Goal: Information Seeking & Learning: Learn about a topic

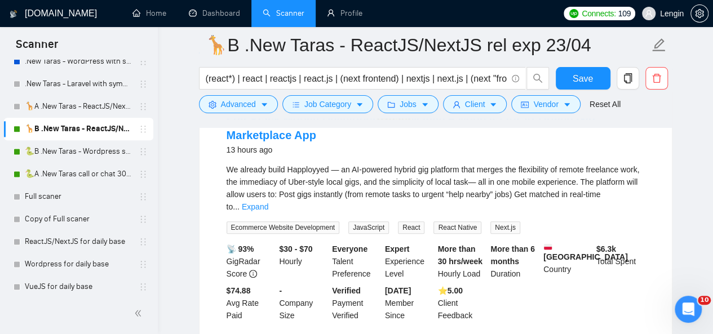
scroll to position [73, 0]
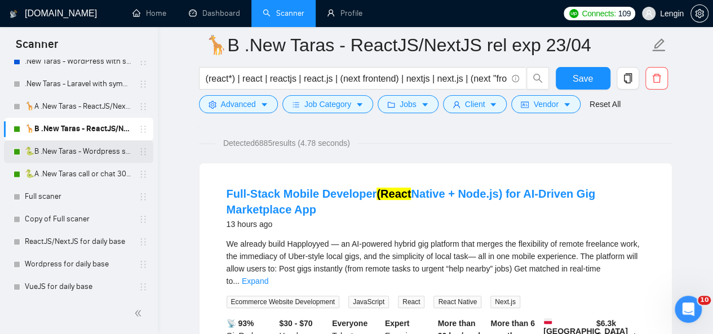
click at [79, 146] on link "🐍B .New Taras - Wordpress short 23/04" at bounding box center [78, 151] width 107 height 23
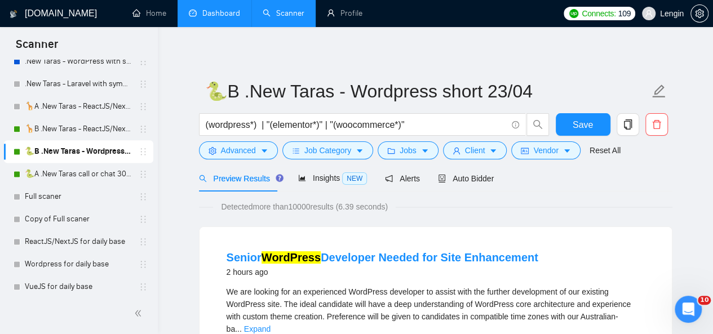
click at [218, 18] on link "Dashboard" at bounding box center [214, 13] width 51 height 10
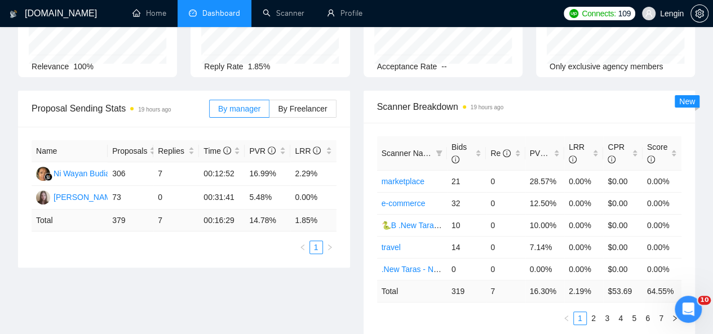
scroll to position [132, 0]
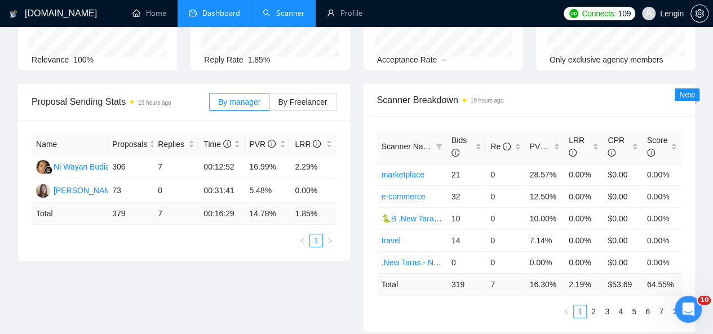
click at [287, 25] on li "Scanner" at bounding box center [283, 13] width 64 height 27
click at [284, 18] on link "Scanner" at bounding box center [284, 13] width 42 height 10
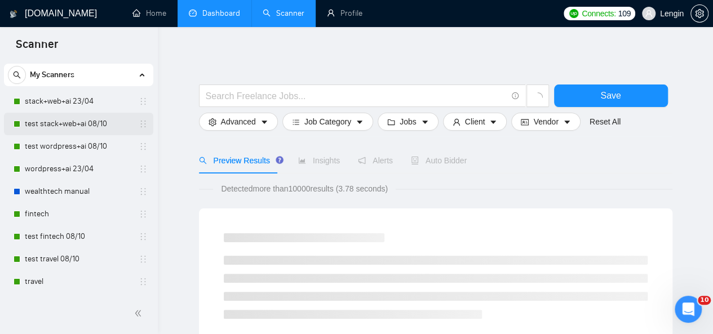
scroll to position [26, 0]
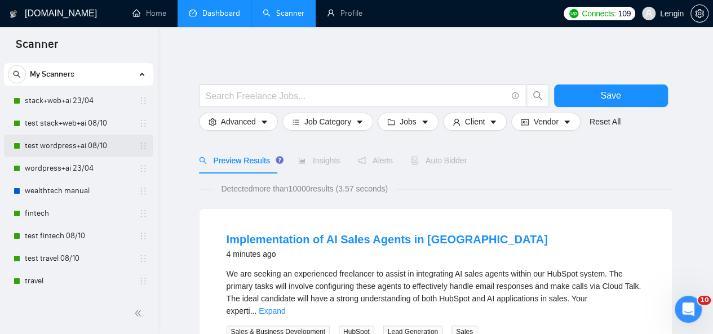
click at [88, 147] on link "test wordpress+ai 08/10" at bounding box center [78, 146] width 107 height 23
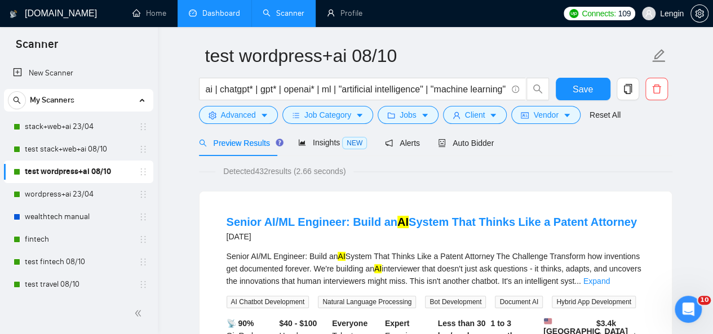
scroll to position [37, 0]
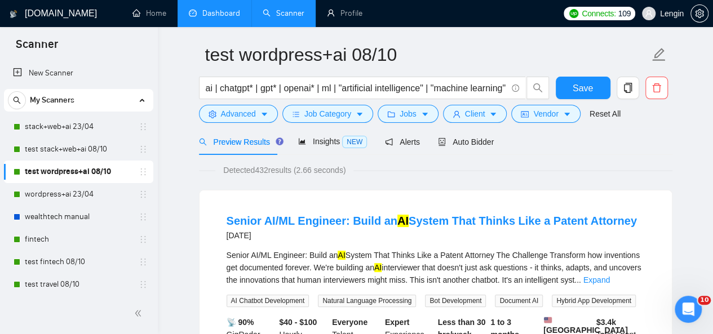
click at [228, 18] on link "Dashboard" at bounding box center [214, 13] width 51 height 10
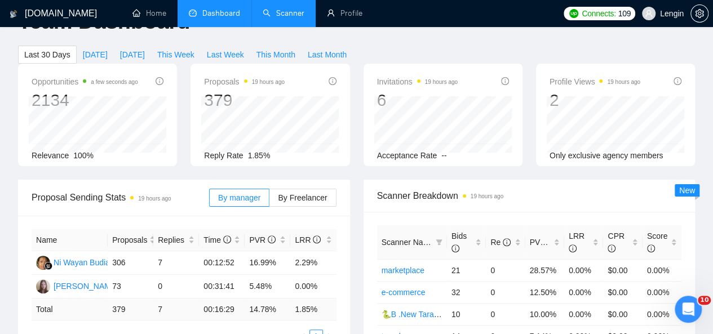
type input "[DATE]"
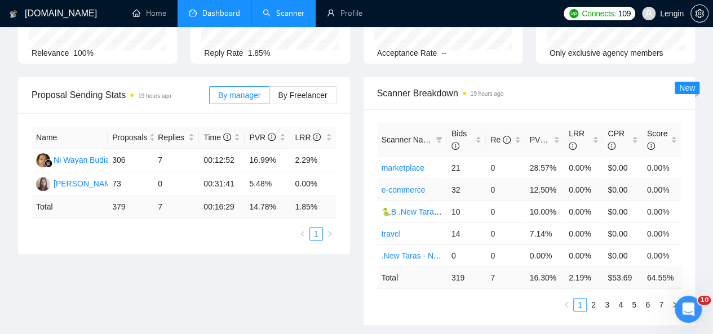
scroll to position [142, 0]
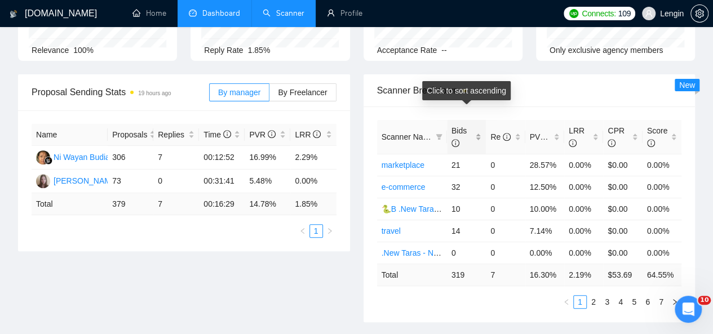
click at [477, 125] on div "Bids" at bounding box center [466, 137] width 30 height 25
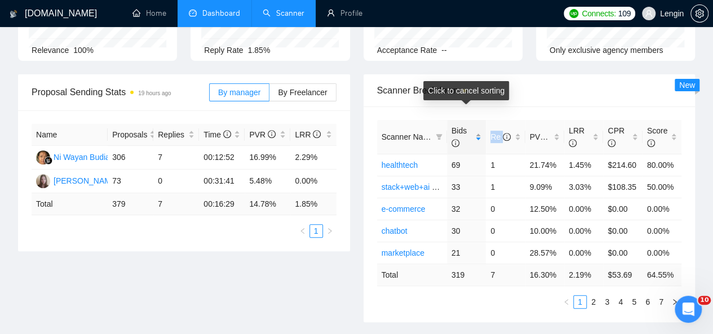
click at [477, 125] on div "Bids" at bounding box center [466, 137] width 30 height 25
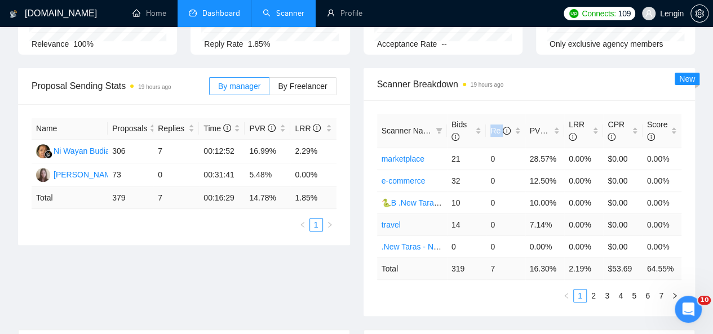
scroll to position [148, 0]
click at [439, 129] on icon "filter" at bounding box center [439, 132] width 6 height 6
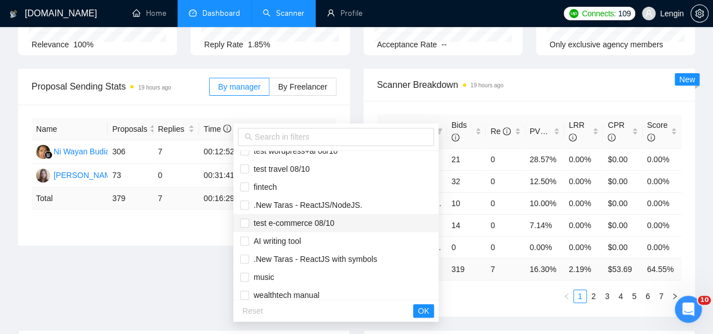
scroll to position [230, 0]
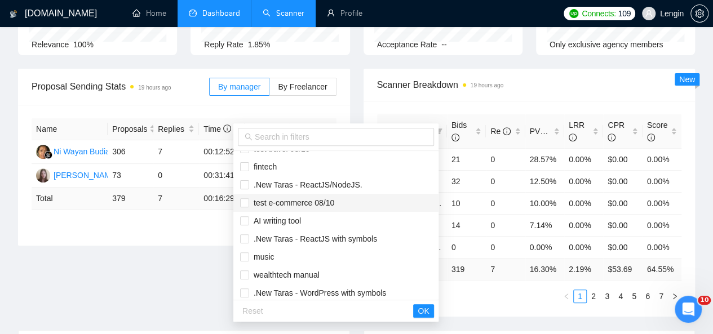
click at [319, 203] on span "test e-commerce 08/10" at bounding box center [291, 202] width 85 height 9
checkbox input "true"
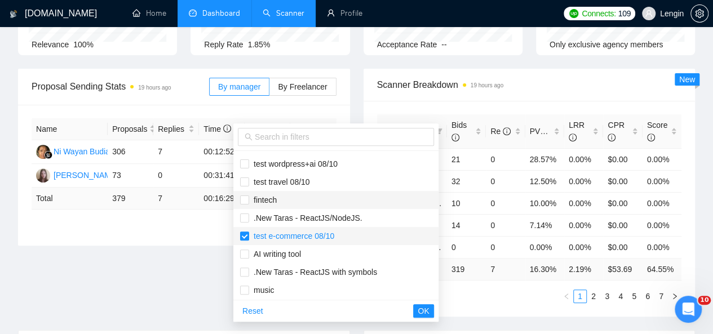
scroll to position [167, 0]
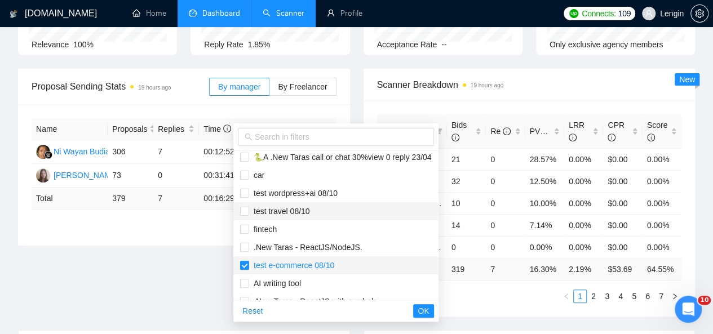
click at [330, 207] on span "test travel 08/10" at bounding box center [336, 211] width 192 height 12
checkbox input "true"
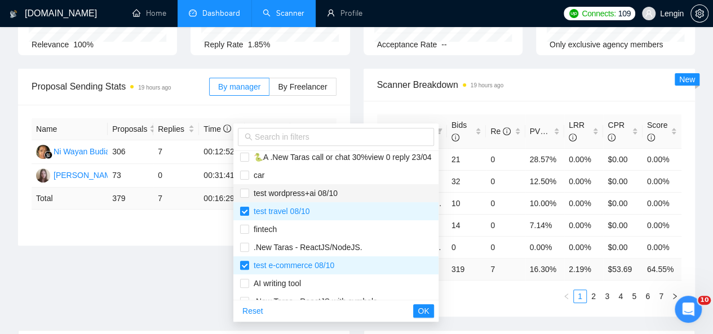
click at [291, 189] on span "test wordpress+ai 08/10" at bounding box center [293, 193] width 88 height 9
checkbox input "true"
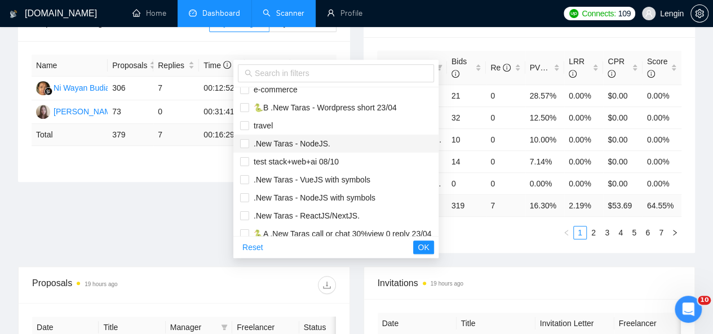
scroll to position [28, 0]
click at [282, 157] on span "test stack+web+ai 08/10" at bounding box center [294, 161] width 90 height 9
checkbox input "true"
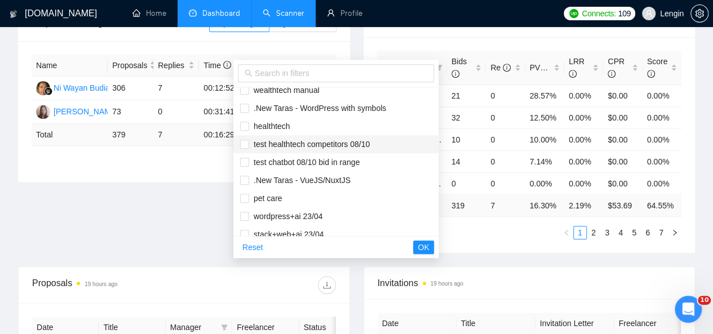
scroll to position [352, 0]
click at [301, 143] on span "test healthtech competitors 08/10" at bounding box center [309, 143] width 121 height 9
checkbox input "true"
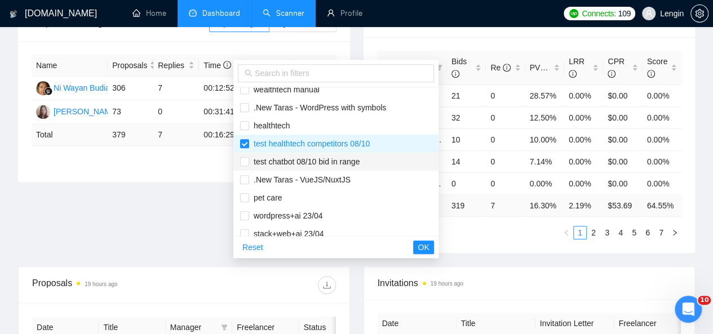
click at [276, 159] on span "test chatbot 08/10 bid in range" at bounding box center [304, 161] width 110 height 9
checkbox input "true"
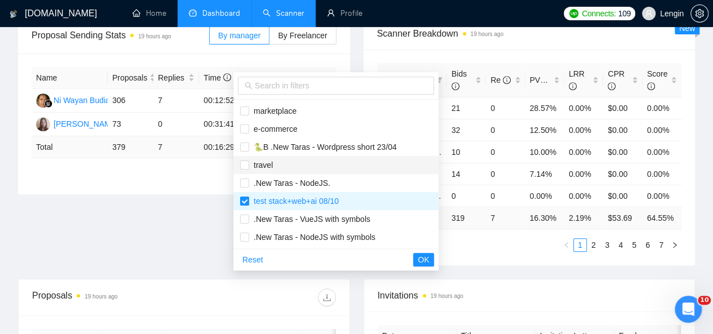
scroll to position [184, 0]
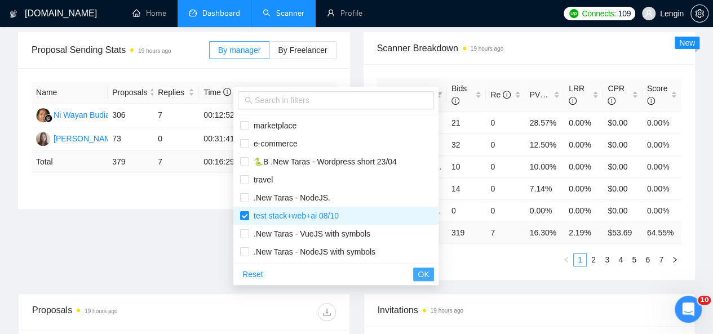
click at [429, 274] on span "OK" at bounding box center [423, 274] width 11 height 12
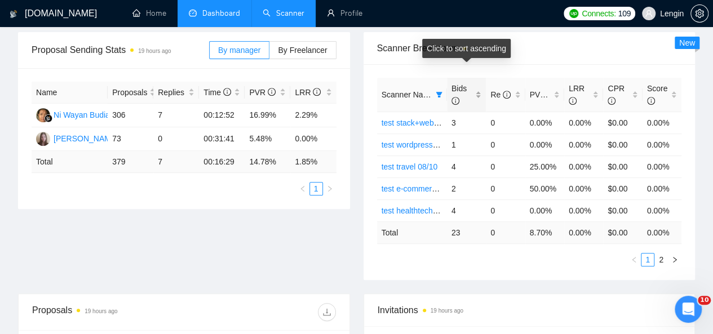
click at [481, 82] on div "Bids" at bounding box center [466, 94] width 30 height 25
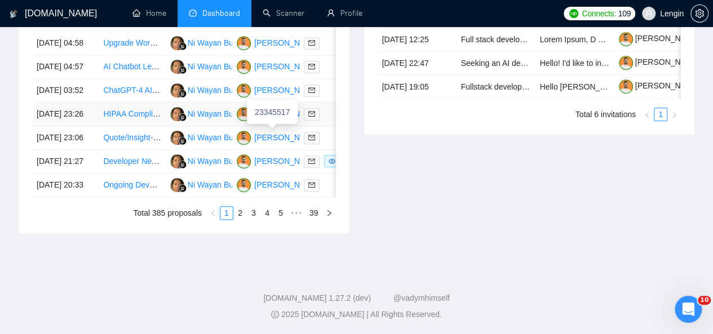
scroll to position [606, 0]
click at [254, 219] on link "3" at bounding box center [253, 213] width 12 height 12
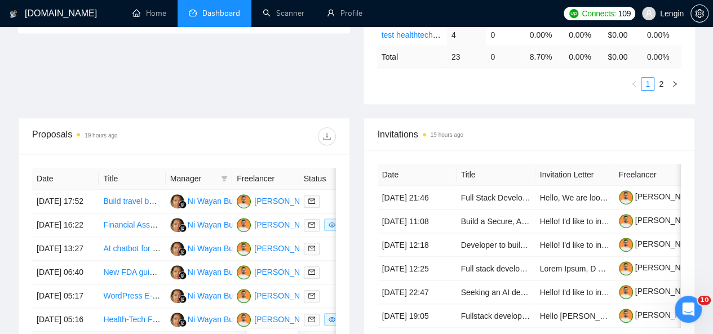
scroll to position [333, 0]
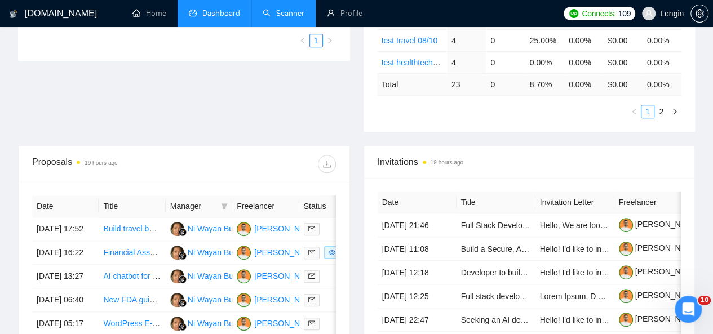
click at [304, 16] on link "Scanner" at bounding box center [284, 13] width 42 height 10
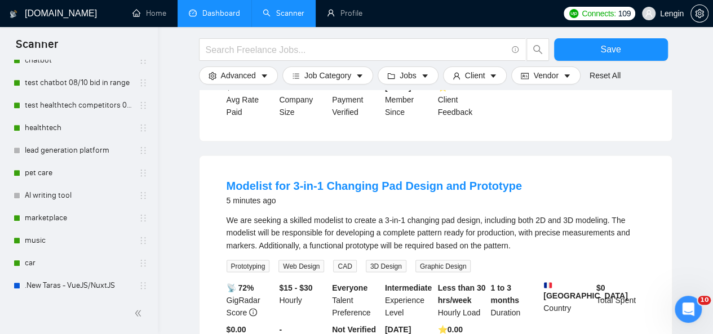
scroll to position [822, 0]
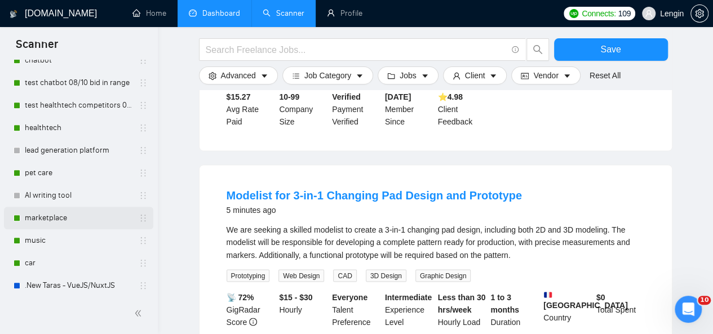
click at [62, 220] on link "marketplace" at bounding box center [78, 218] width 107 height 23
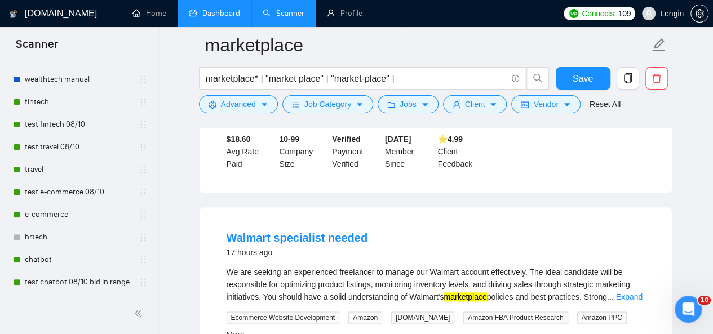
scroll to position [87, 0]
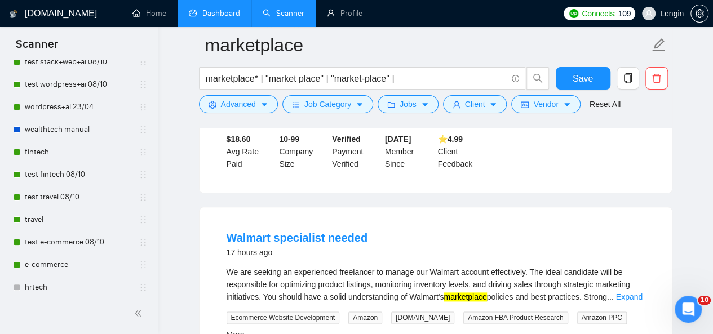
click at [228, 15] on link "Dashboard" at bounding box center [214, 13] width 51 height 10
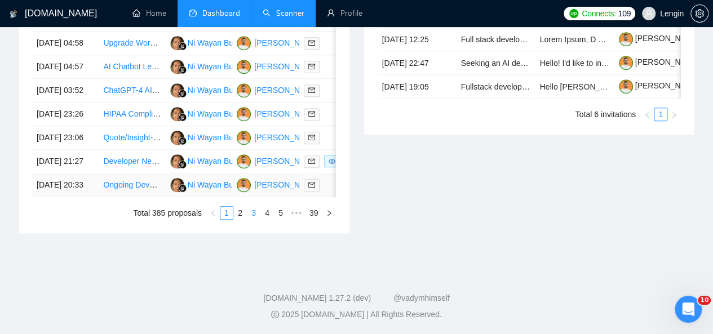
scroll to position [643, 0]
click at [125, 174] on td "Developer Needed for Automating Data Entry/Bookkeeping Process" at bounding box center [132, 162] width 67 height 24
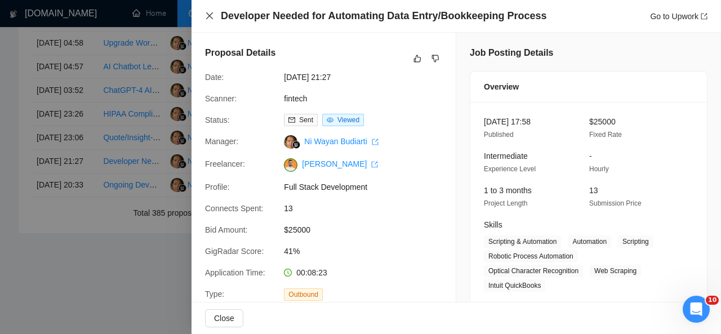
click at [213, 14] on icon "close" at bounding box center [209, 15] width 9 height 9
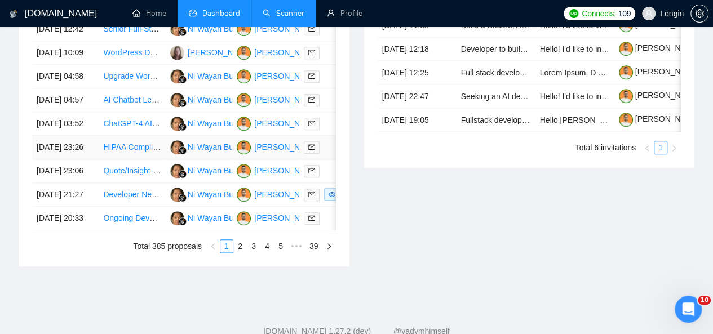
scroll to position [622, 0]
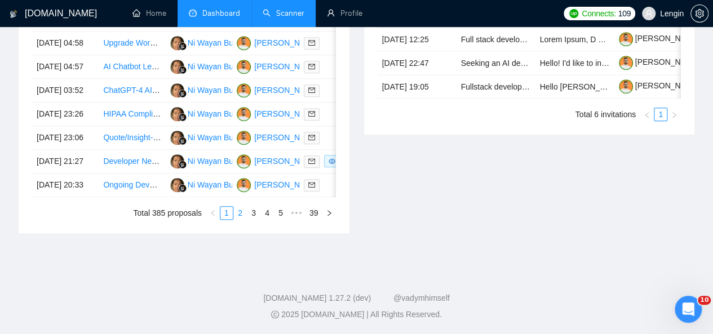
click at [242, 219] on link "2" at bounding box center [240, 213] width 12 height 12
click at [232, 219] on link "1" at bounding box center [226, 213] width 12 height 12
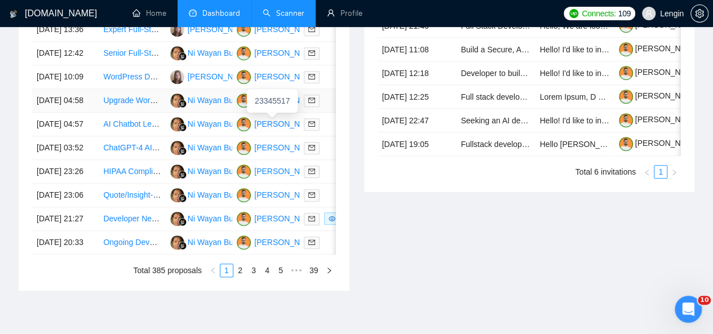
scroll to position [537, 0]
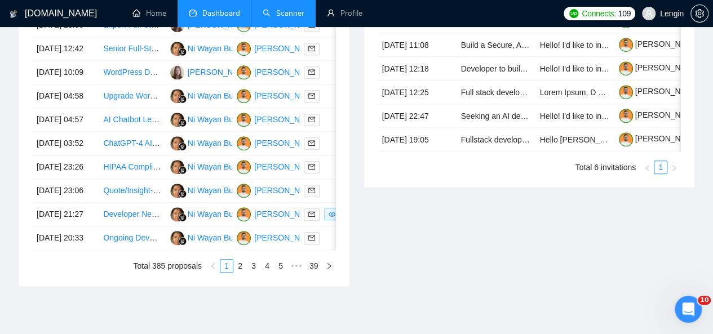
click at [289, 18] on link "Scanner" at bounding box center [284, 13] width 42 height 10
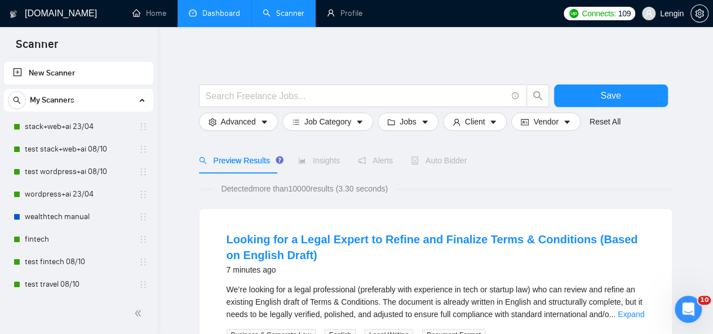
click at [220, 18] on link "Dashboard" at bounding box center [214, 13] width 51 height 10
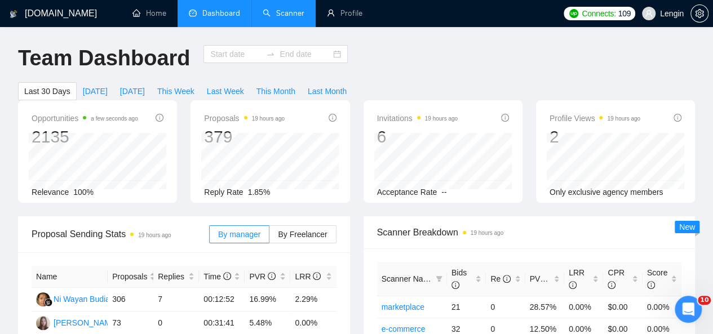
type input "[DATE]"
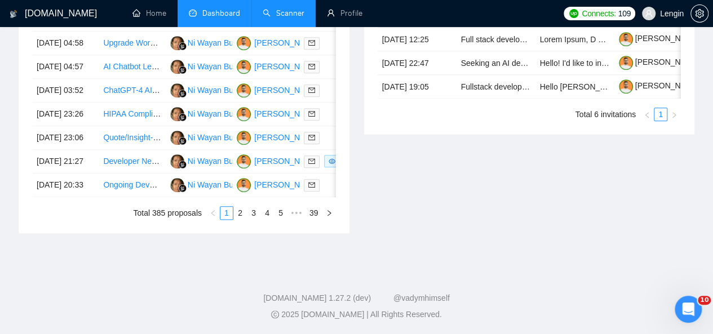
scroll to position [612, 0]
click at [241, 219] on link "2" at bounding box center [240, 213] width 12 height 12
click at [227, 219] on link "1" at bounding box center [226, 213] width 12 height 12
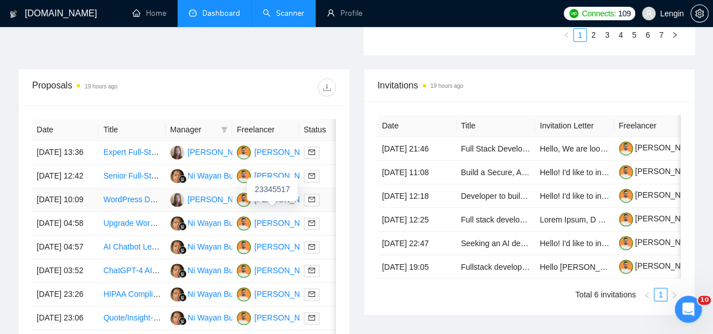
scroll to position [502, 0]
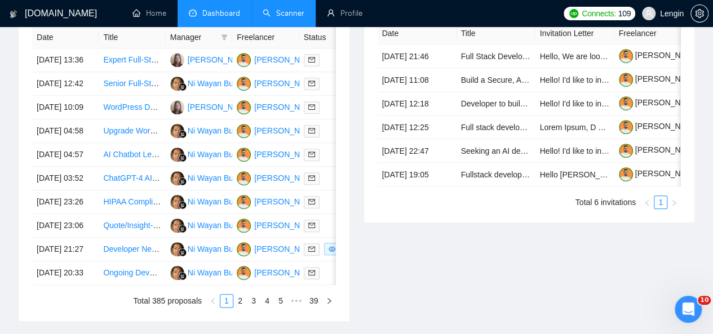
click at [275, 14] on link "Scanner" at bounding box center [284, 13] width 42 height 10
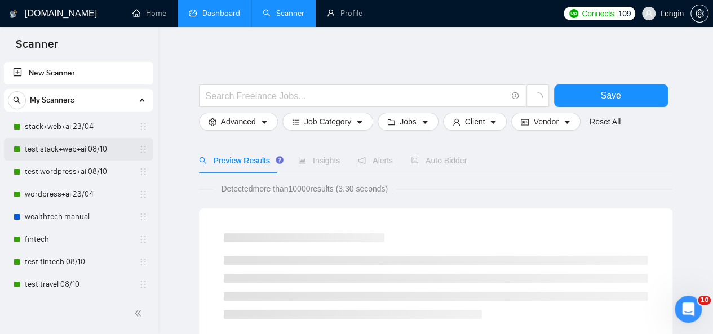
click at [67, 158] on link "test stack+web+ai 08/10" at bounding box center [78, 149] width 107 height 23
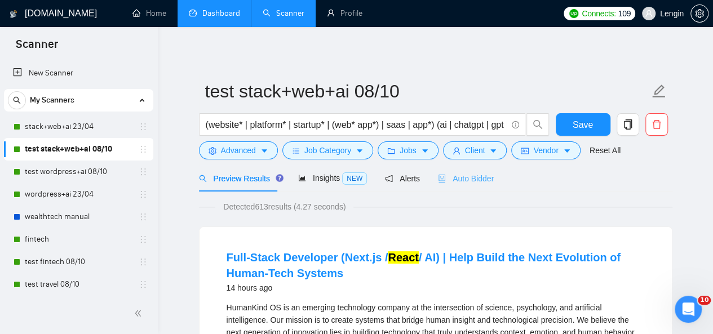
click at [462, 185] on div "Auto Bidder" at bounding box center [466, 178] width 56 height 26
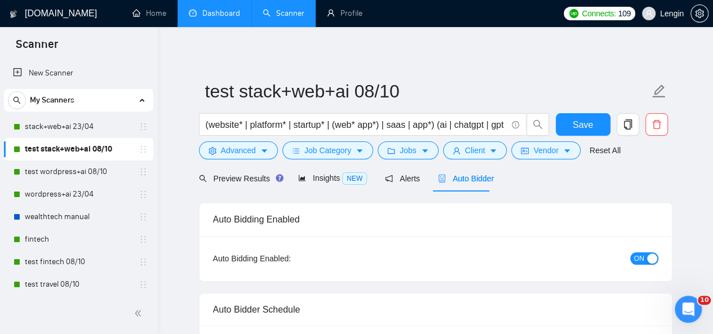
radio input "false"
radio input "true"
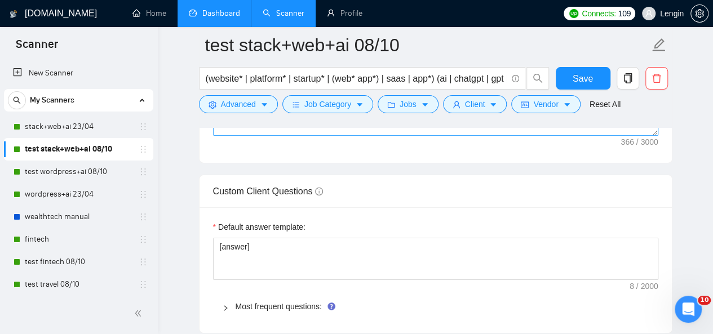
scroll to position [1867, 0]
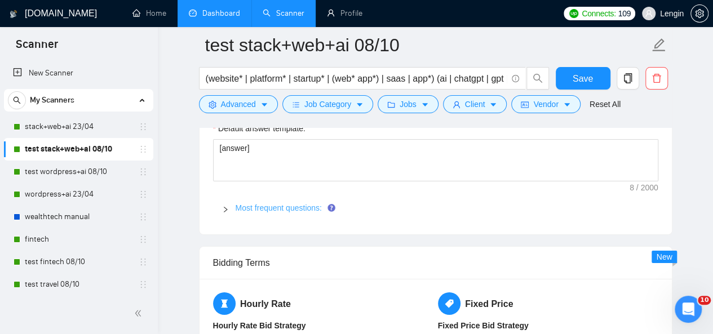
click at [284, 203] on link "Most frequent questions:" at bounding box center [279, 207] width 86 height 9
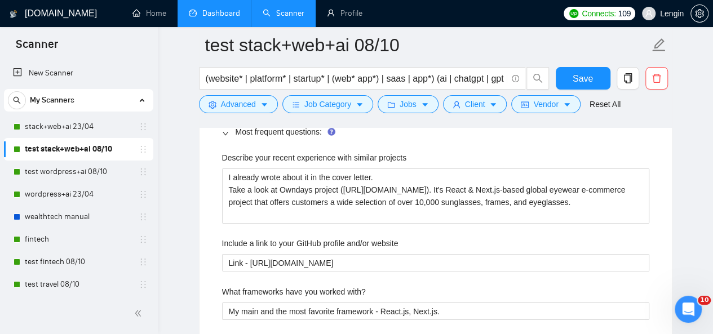
scroll to position [1945, 0]
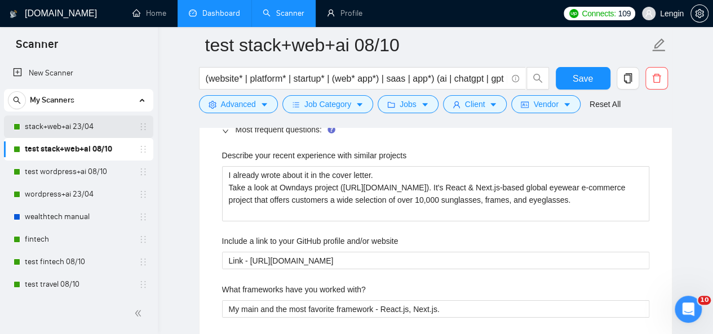
click at [53, 123] on link "stack+web+ai 23/04" at bounding box center [78, 127] width 107 height 23
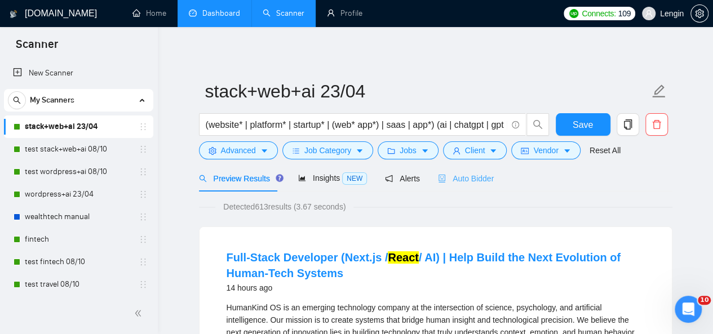
click at [471, 185] on div "Auto Bidder" at bounding box center [466, 178] width 56 height 26
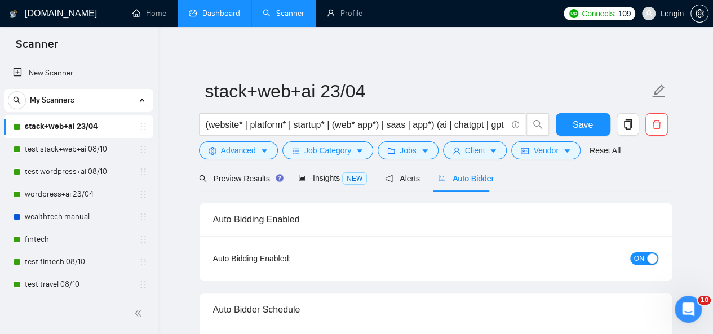
radio input "false"
radio input "true"
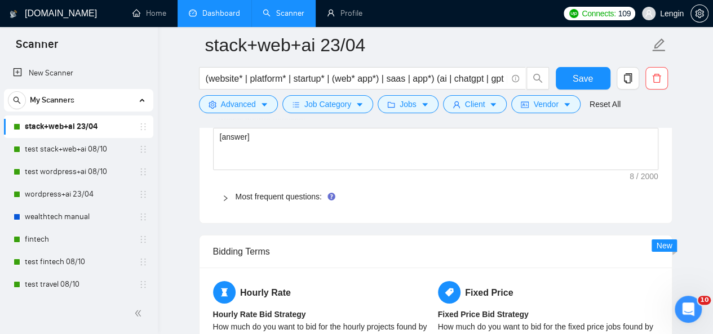
scroll to position [1879, 0]
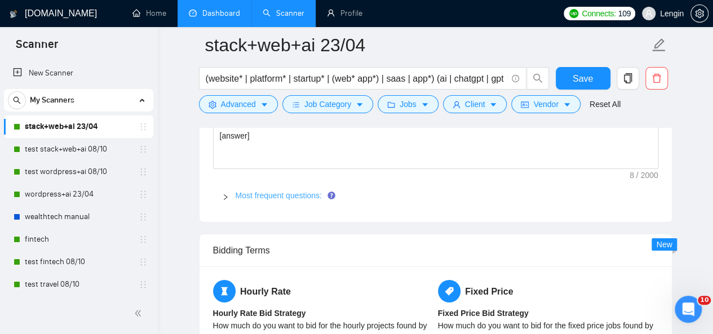
click at [274, 195] on link "Most frequent questions:" at bounding box center [279, 195] width 86 height 9
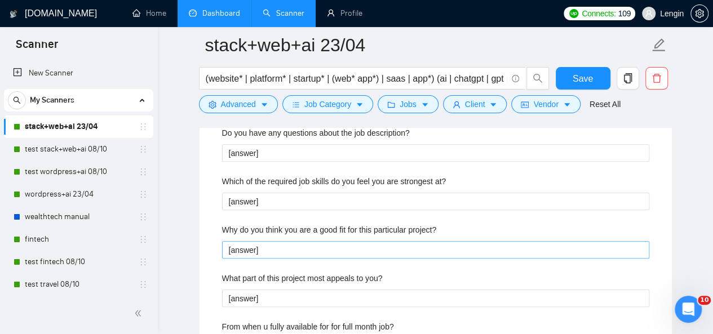
scroll to position [2388, 0]
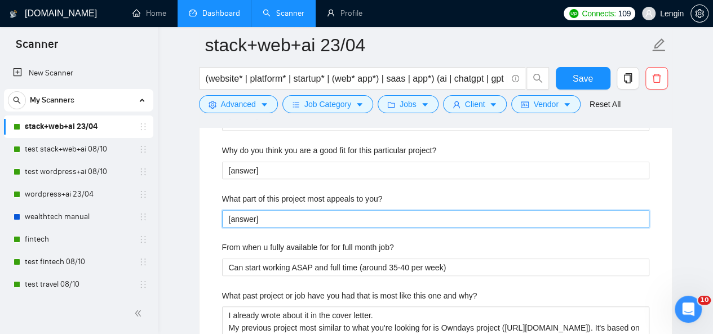
click at [265, 210] on you\? "[answer]" at bounding box center [435, 218] width 427 height 17
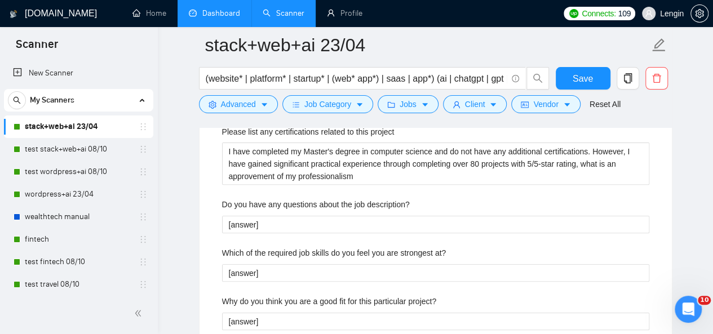
scroll to position [2239, 0]
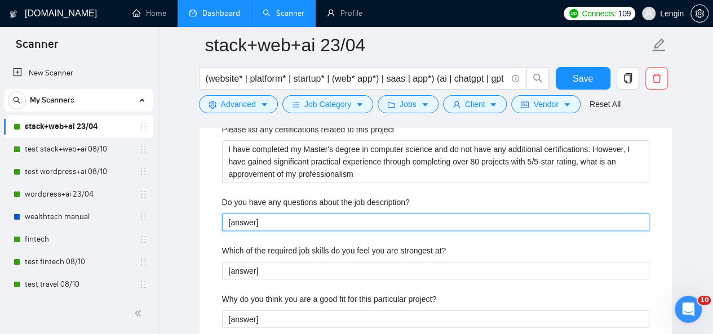
click at [254, 216] on description\? "[answer]" at bounding box center [435, 222] width 427 height 17
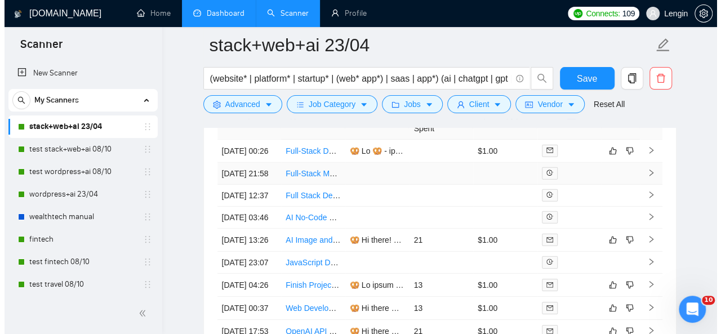
scroll to position [3664, 0]
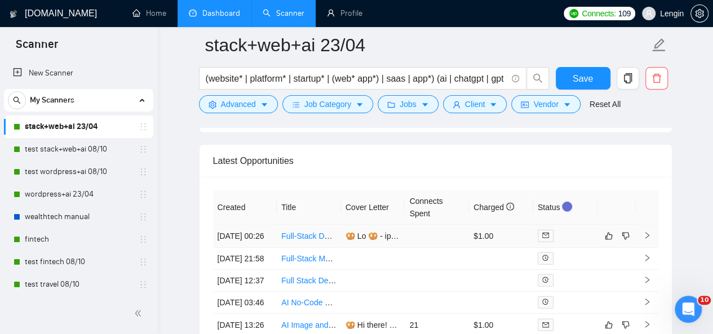
click at [314, 242] on td "Full-Stack Developer (Next.js / React / AI) | Help Build the Next Evolution of …" at bounding box center [309, 236] width 64 height 23
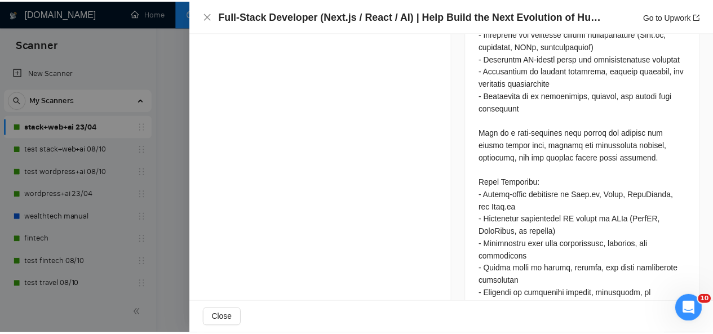
scroll to position [871, 0]
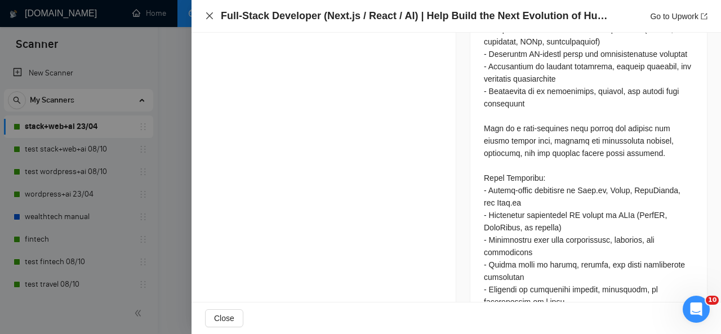
click at [211, 19] on icon "close" at bounding box center [209, 15] width 7 height 7
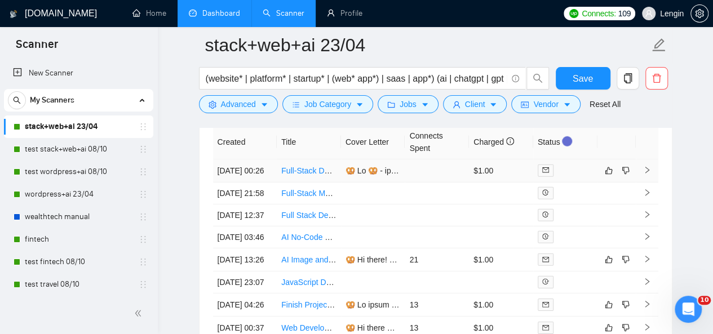
scroll to position [3728, 0]
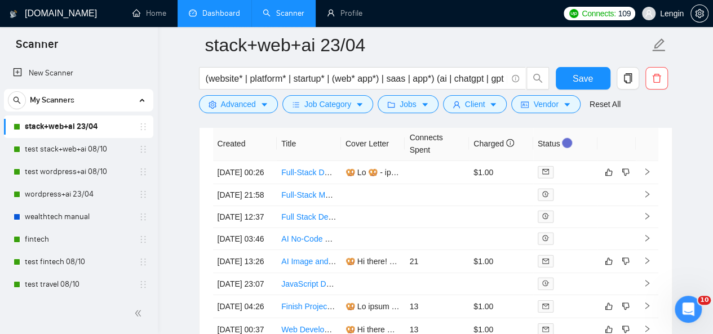
click at [221, 10] on link "Dashboard" at bounding box center [214, 13] width 51 height 10
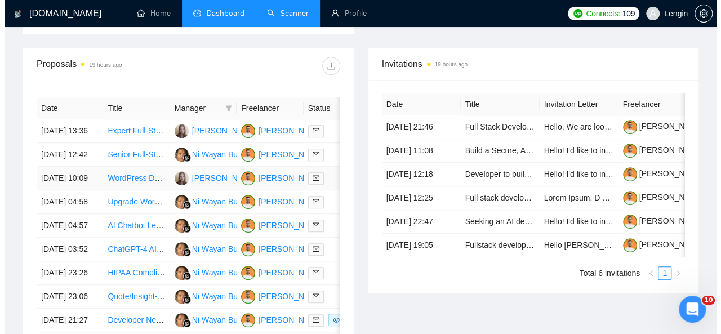
scroll to position [360, 0]
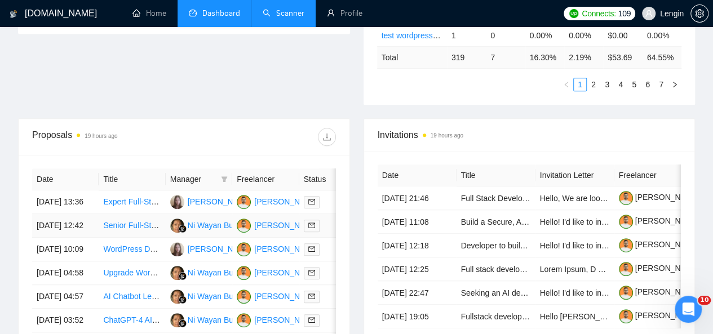
click at [137, 230] on td "Senior Full-Stack Engineer (Next.js + TypeScript) - Remote" at bounding box center [132, 226] width 67 height 24
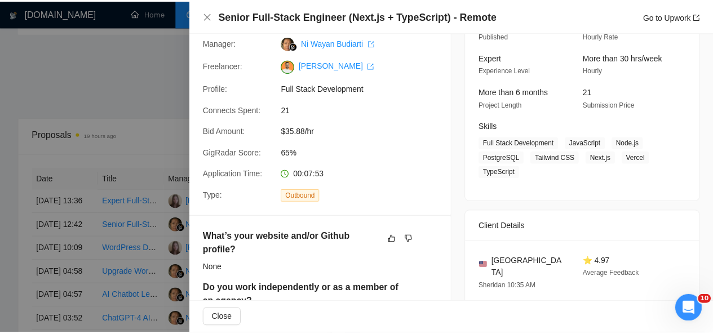
scroll to position [0, 0]
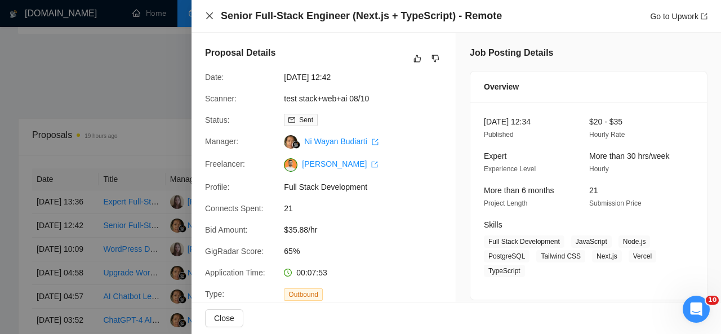
click at [209, 16] on icon "close" at bounding box center [209, 15] width 7 height 7
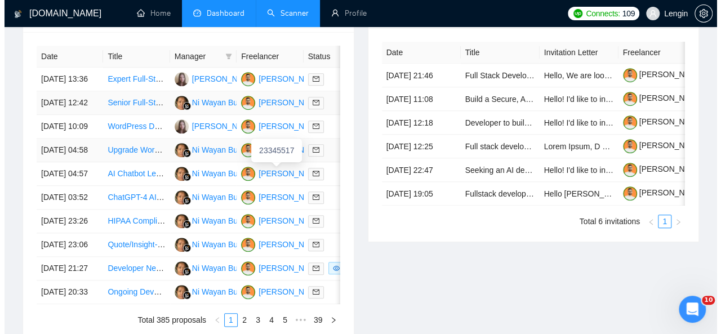
scroll to position [459, 0]
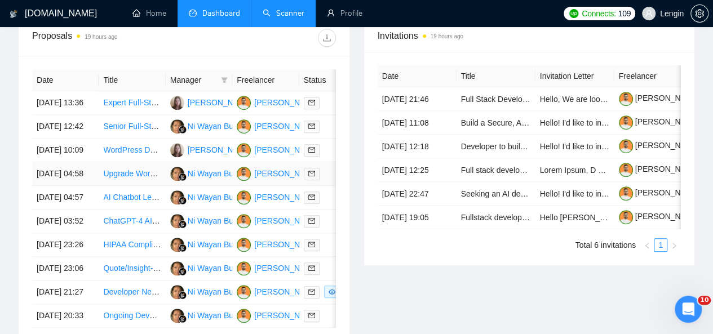
click at [129, 186] on td "Upgrade WordPress blog to full functionality" at bounding box center [132, 174] width 67 height 24
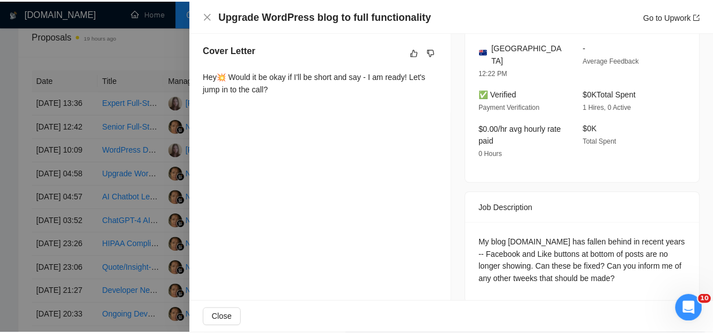
scroll to position [301, 0]
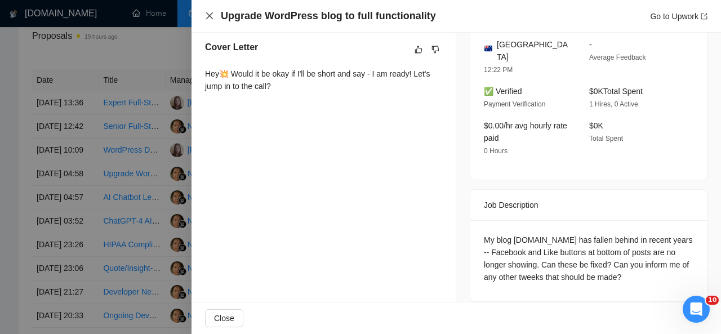
click at [208, 15] on icon "close" at bounding box center [209, 15] width 7 height 7
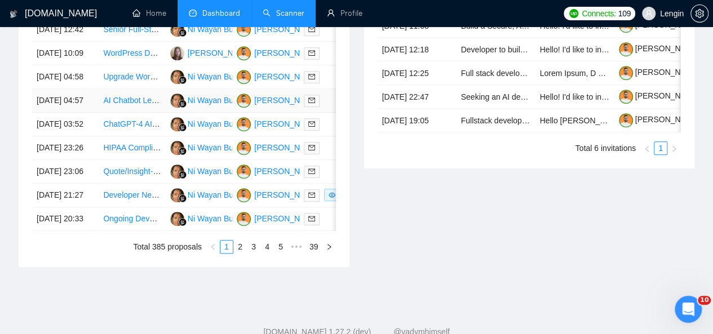
scroll to position [557, 0]
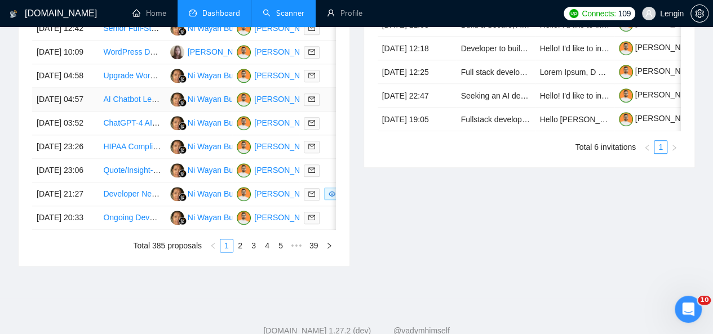
click at [129, 112] on td "AI Chatbot Learning need expert" at bounding box center [132, 100] width 67 height 24
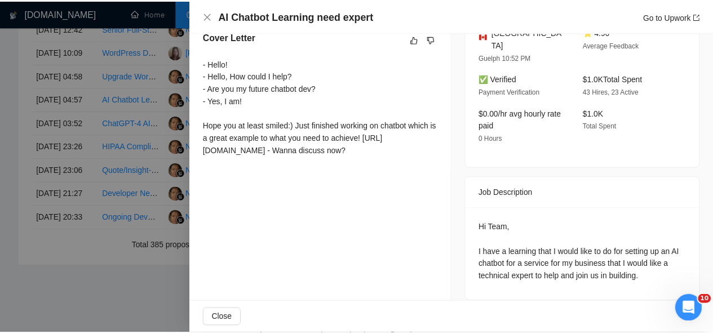
scroll to position [299, 0]
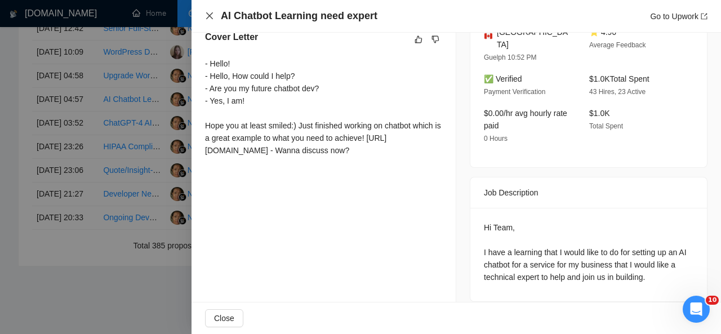
click at [211, 19] on icon "close" at bounding box center [209, 15] width 9 height 9
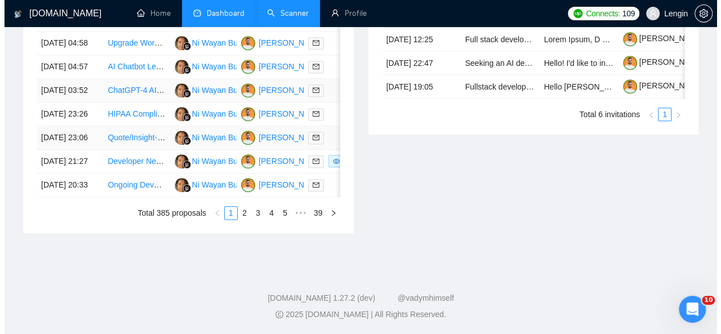
scroll to position [618, 0]
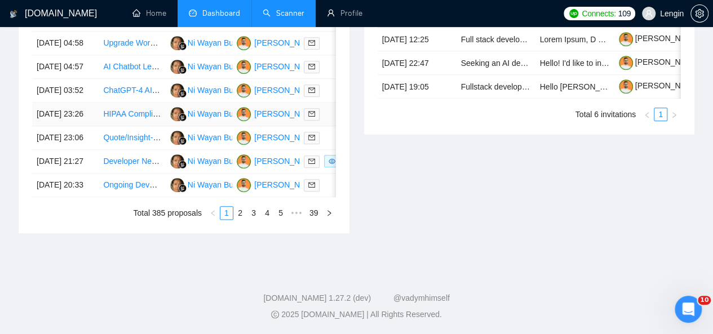
click at [125, 126] on td "HIPAA Compliant Client Portal Development" at bounding box center [132, 115] width 67 height 24
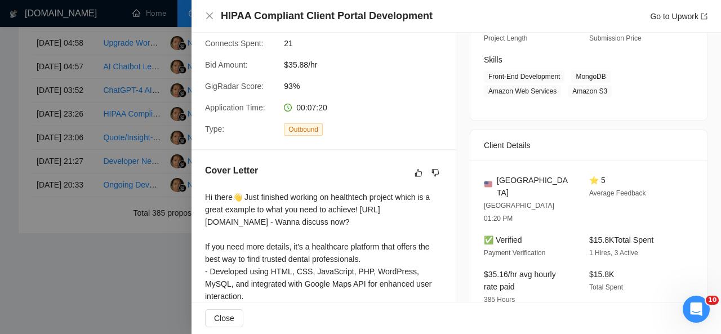
scroll to position [72, 0]
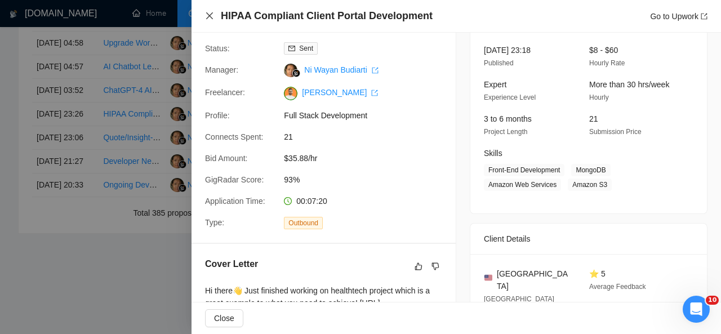
click at [210, 16] on icon "close" at bounding box center [209, 15] width 7 height 7
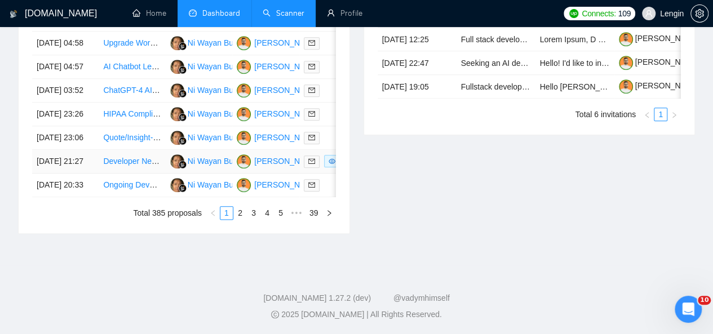
click at [150, 174] on td "Developer Needed for Automating Data Entry/Bookkeeping Process" at bounding box center [132, 162] width 67 height 24
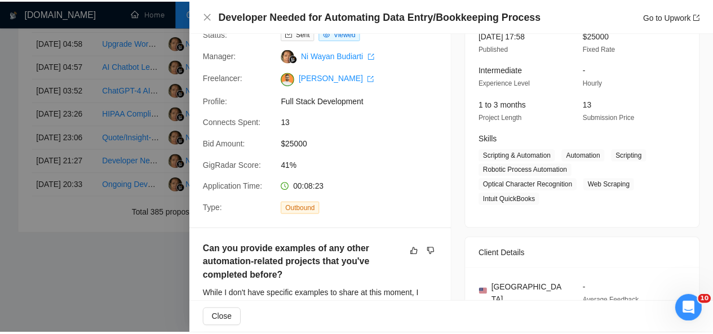
scroll to position [0, 0]
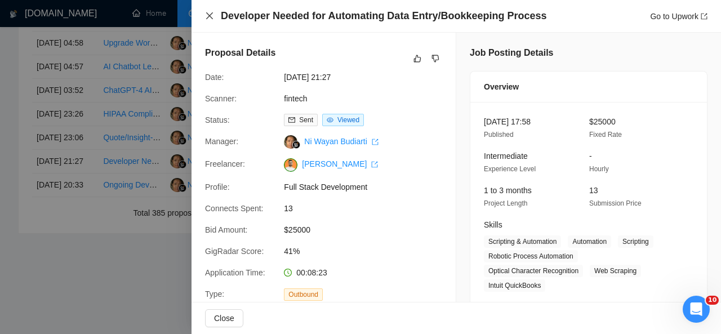
click at [211, 20] on icon "close" at bounding box center [209, 15] width 9 height 9
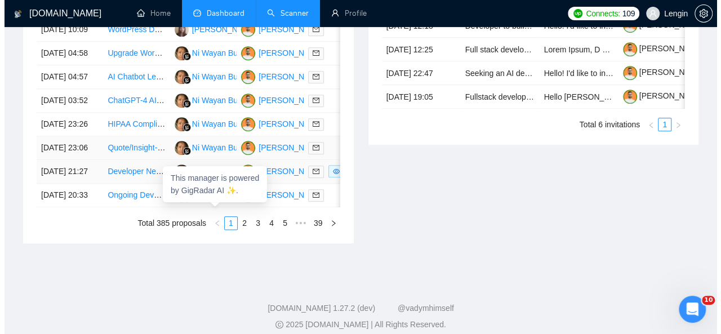
scroll to position [627, 0]
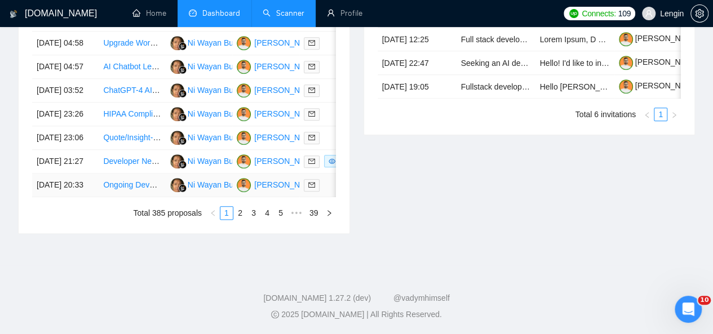
click at [138, 197] on td "Ongoing Developer for AI-Driven Travel Web App" at bounding box center [132, 186] width 67 height 24
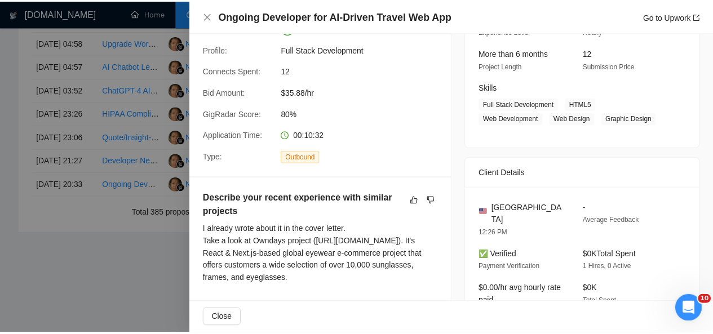
scroll to position [0, 0]
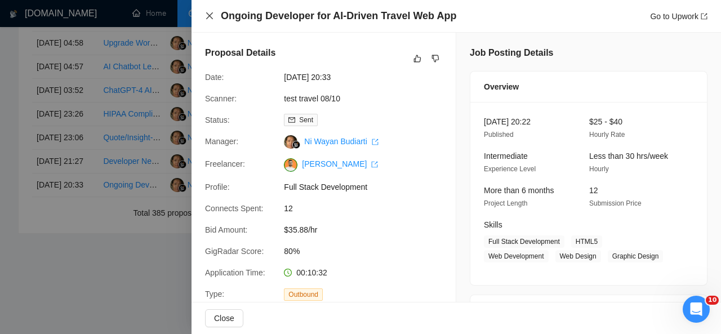
click at [210, 18] on icon "close" at bounding box center [209, 15] width 9 height 9
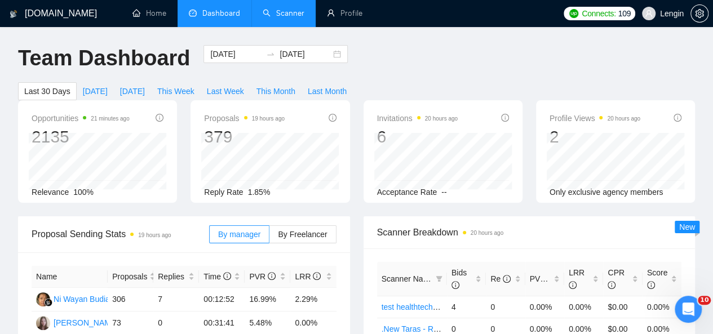
click at [294, 11] on link "Scanner" at bounding box center [284, 13] width 42 height 10
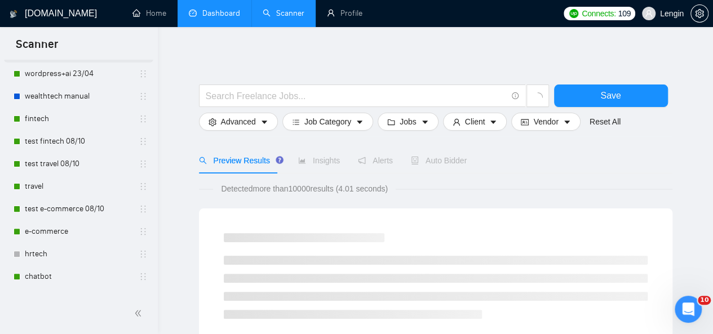
scroll to position [121, 0]
click at [62, 212] on link "test e-commerce 08/10" at bounding box center [78, 208] width 107 height 23
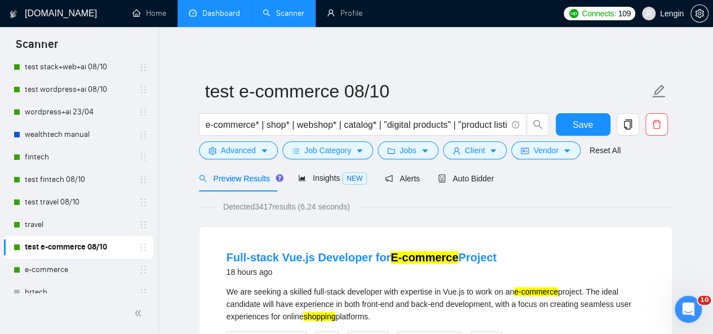
scroll to position [82, 0]
click at [76, 173] on link "test fintech 08/10" at bounding box center [78, 180] width 107 height 23
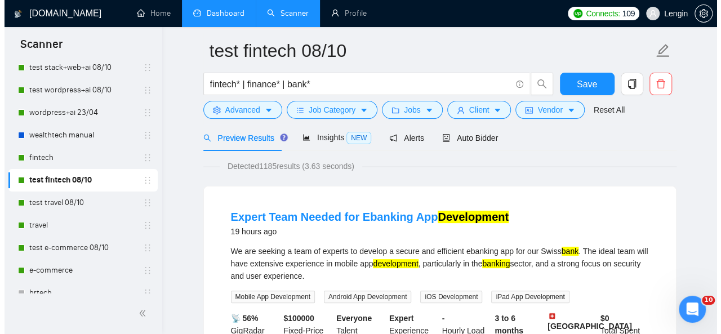
scroll to position [42, 0]
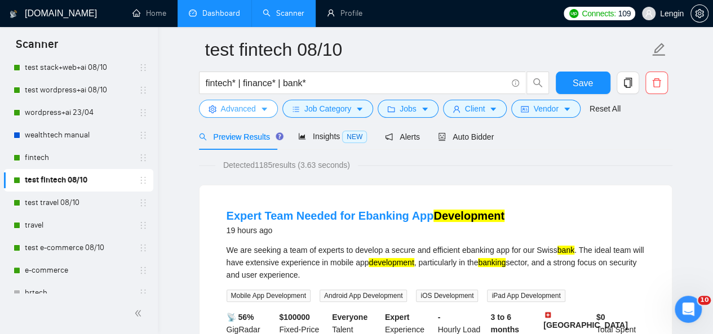
click at [259, 111] on button "Advanced" at bounding box center [238, 109] width 79 height 18
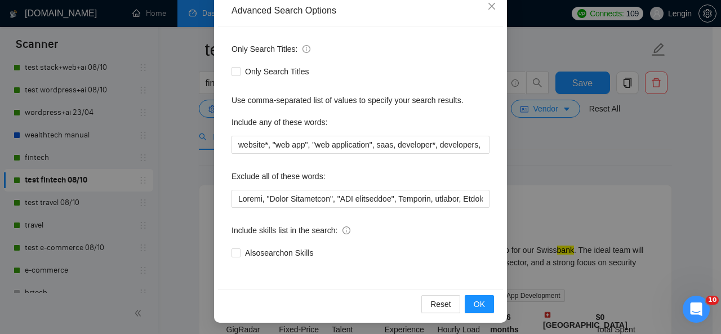
scroll to position [134, 0]
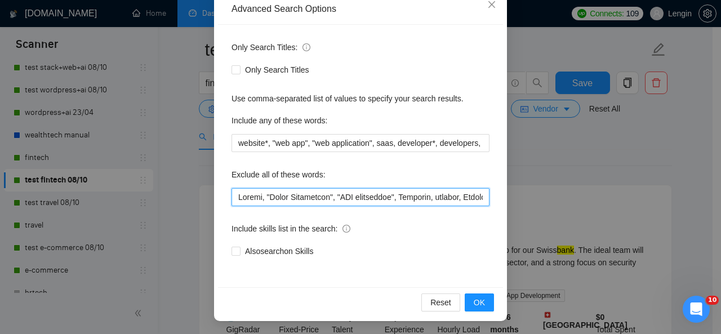
click at [304, 194] on input "text" at bounding box center [361, 197] width 258 height 18
click at [353, 192] on input "text" at bounding box center [361, 197] width 258 height 18
click at [327, 199] on input "text" at bounding box center [361, 197] width 258 height 18
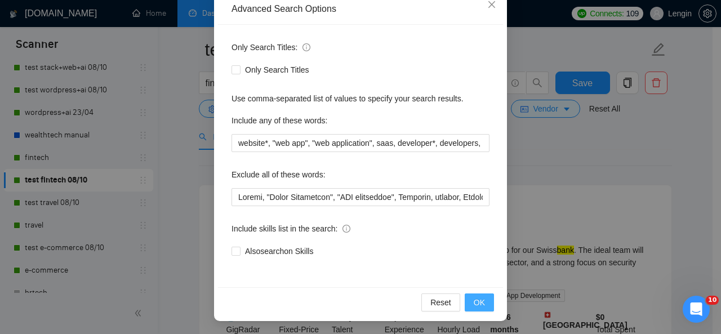
click at [474, 300] on span "OK" at bounding box center [479, 302] width 11 height 12
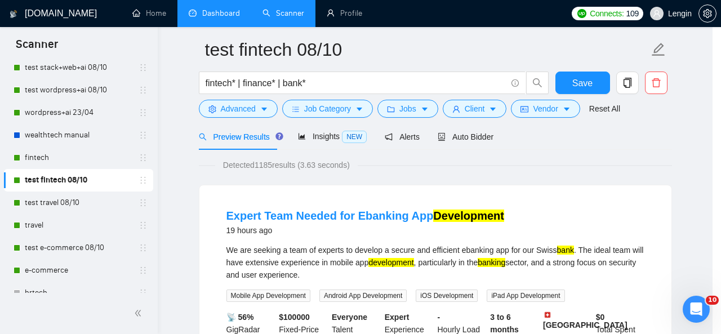
scroll to position [78, 0]
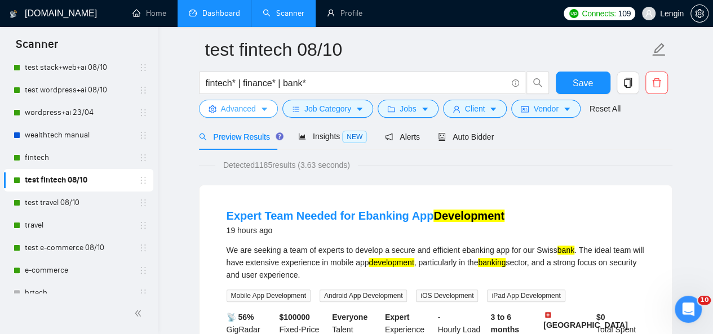
click at [249, 105] on span "Advanced" at bounding box center [238, 109] width 35 height 12
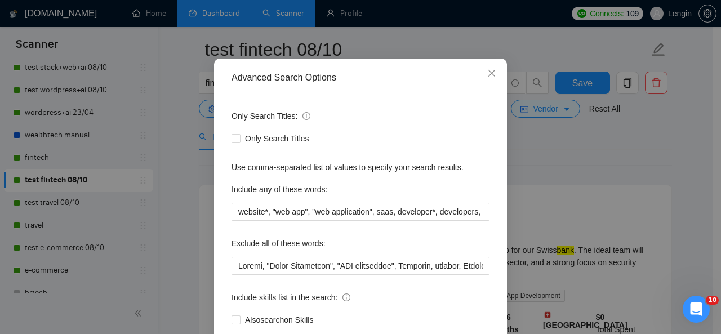
scroll to position [74, 0]
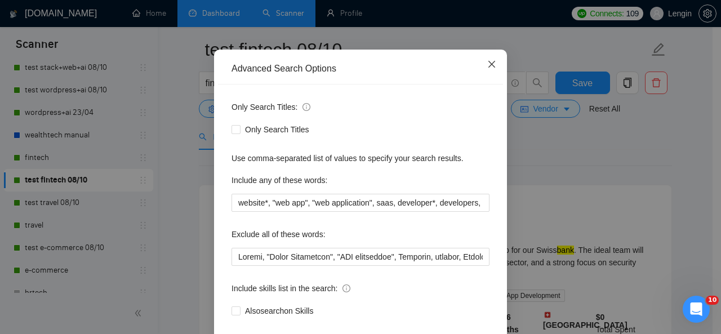
click at [488, 60] on icon "close" at bounding box center [492, 64] width 9 height 9
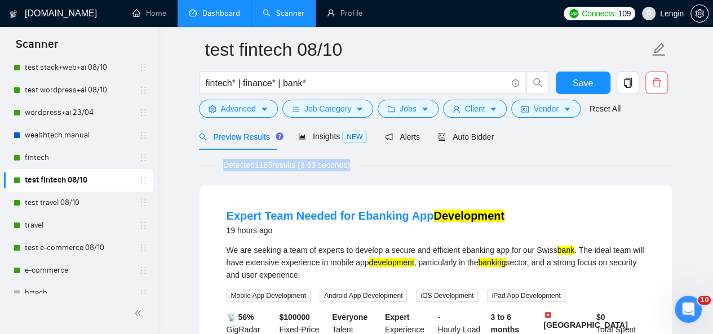
drag, startPoint x: 219, startPoint y: 165, endPoint x: 366, endPoint y: 169, distance: 147.1
click at [366, 169] on div "Detected 1185 results (3.63 seconds)" at bounding box center [435, 165] width 473 height 12
copy span "Detected 1185 results (3.63 seconds)"
click at [207, 196] on div "Expert Team Needed for Ebanking App Development 19 hours ago We are seeking a t…" at bounding box center [436, 298] width 472 height 227
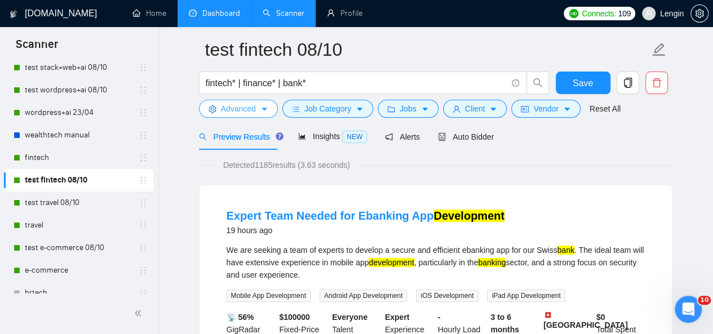
click at [249, 104] on span "Advanced" at bounding box center [238, 109] width 35 height 12
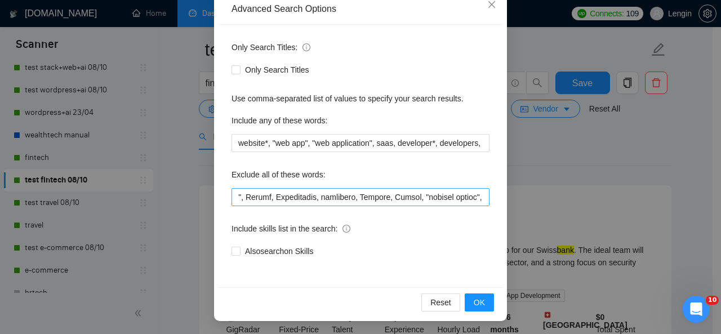
scroll to position [0, 3537]
click at [429, 196] on input "text" at bounding box center [361, 197] width 258 height 18
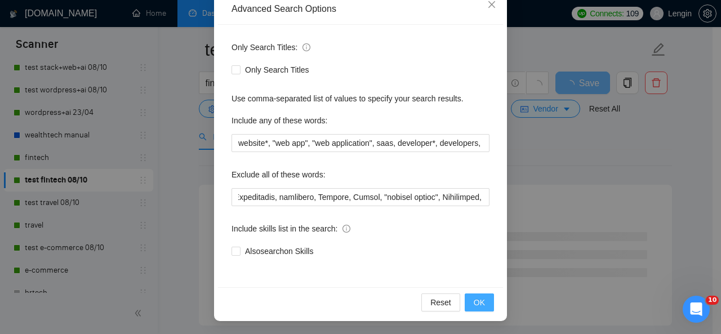
scroll to position [0, 0]
click at [478, 303] on span "OK" at bounding box center [479, 302] width 11 height 12
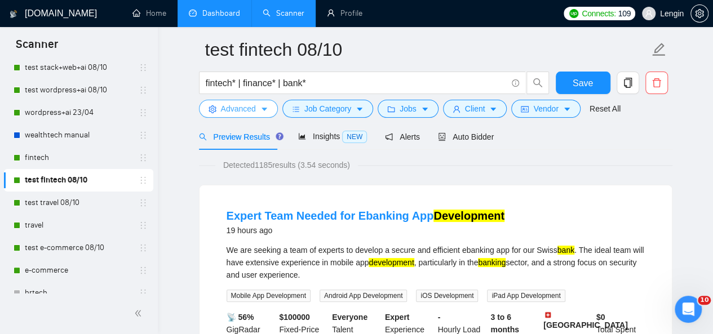
click at [236, 105] on span "Advanced" at bounding box center [238, 109] width 35 height 12
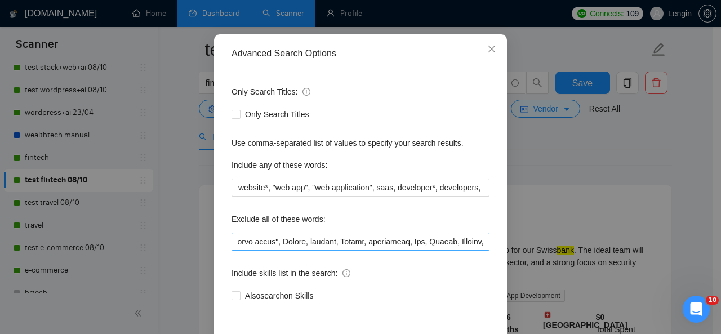
scroll to position [0, 1207]
click at [367, 246] on input "text" at bounding box center [361, 242] width 258 height 18
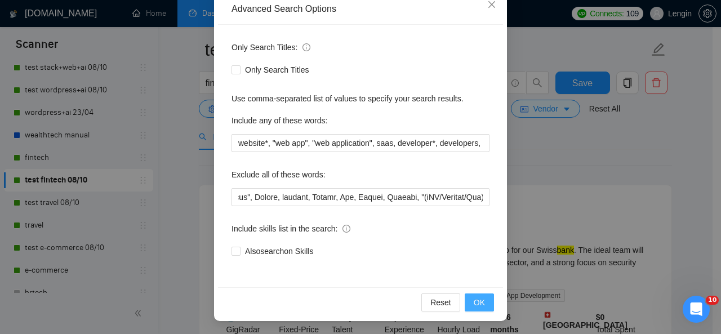
click at [470, 303] on button "OK" at bounding box center [479, 303] width 29 height 18
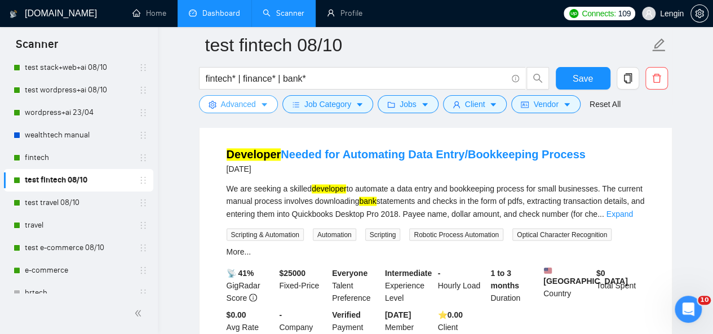
scroll to position [863, 0]
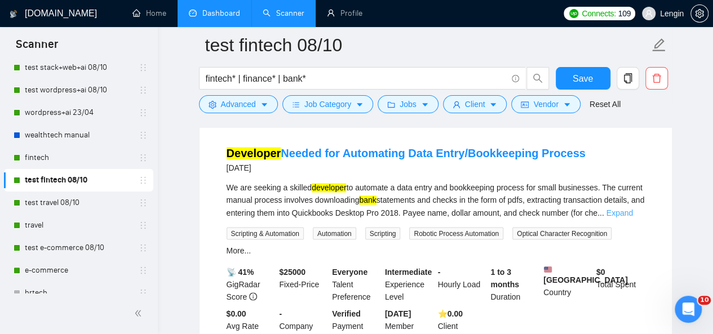
click at [624, 210] on link "Expand" at bounding box center [619, 212] width 26 height 9
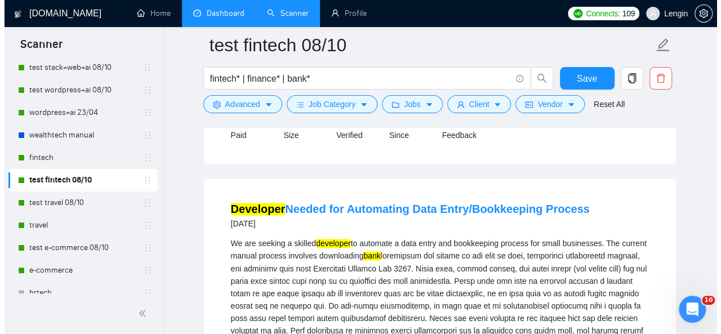
scroll to position [817, 0]
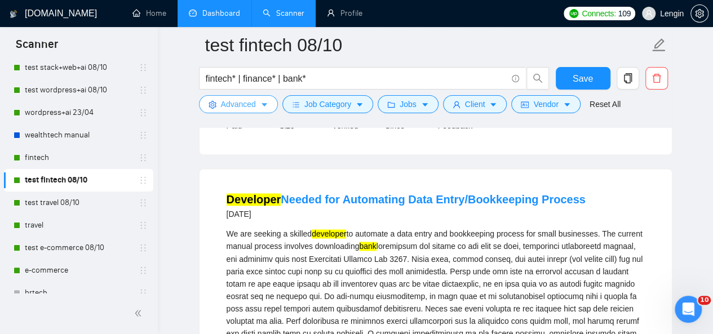
click at [265, 101] on icon "caret-down" at bounding box center [264, 105] width 8 height 8
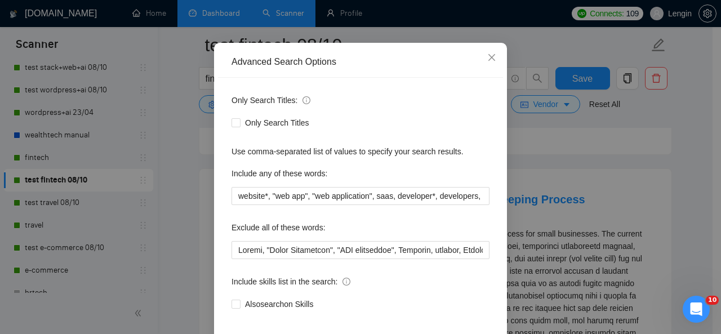
scroll to position [82, 0]
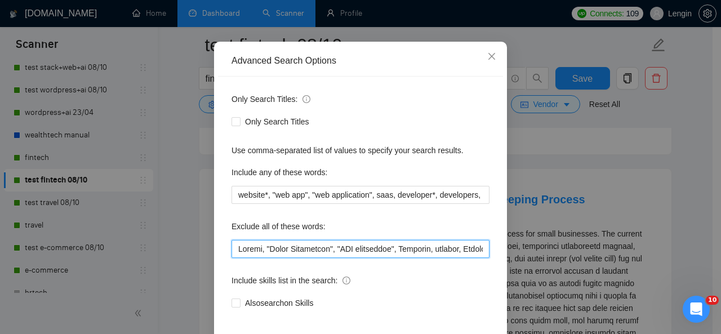
click at [235, 246] on input "text" at bounding box center [361, 249] width 258 height 18
paste input "automation"
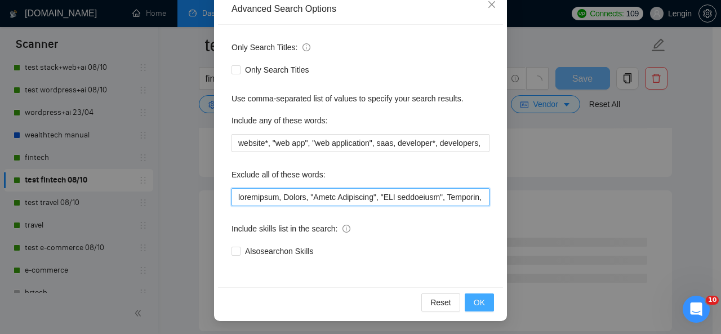
type input "loremipsum, Dolors, "Ametc Adipiscing", "ELI seddoeiusm", Temporin, utlabor, Et…"
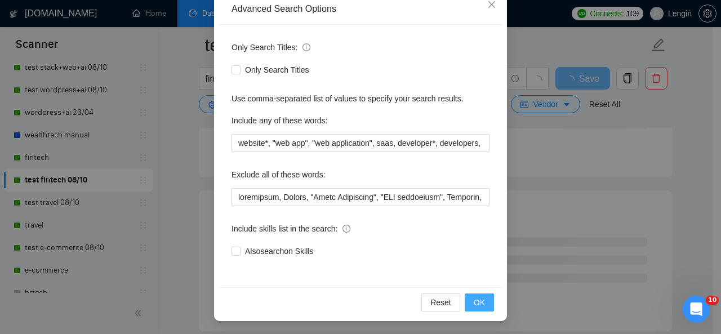
click at [480, 307] on span "OK" at bounding box center [479, 302] width 11 height 12
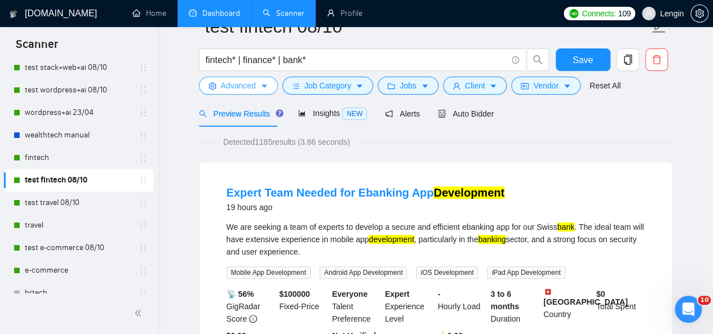
scroll to position [0, 0]
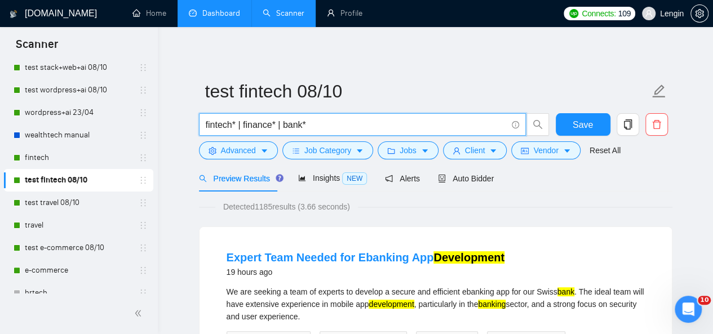
click at [333, 123] on input "fintech* | finance* | bank*" at bounding box center [356, 125] width 301 height 14
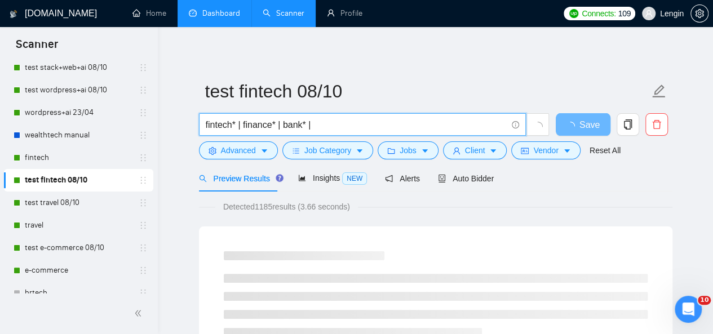
paste input "investment"
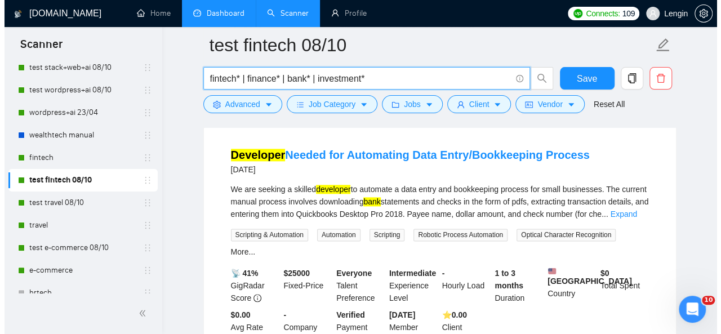
scroll to position [595, 0]
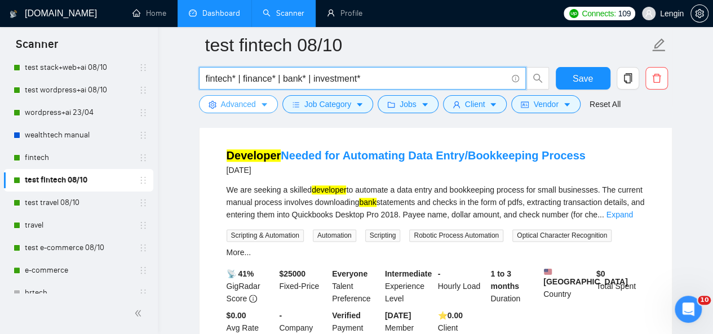
type input "fintech* | finance* | bank* | investment*"
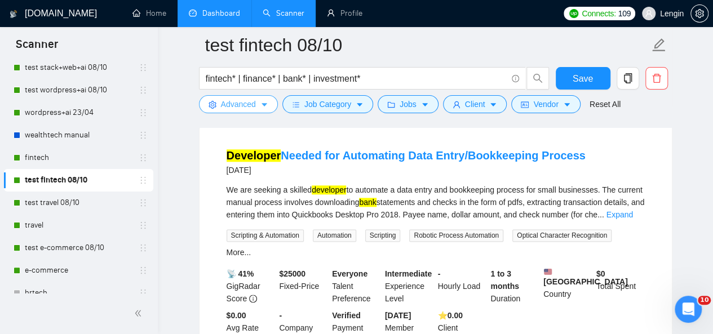
click at [254, 106] on span "Advanced" at bounding box center [238, 104] width 35 height 12
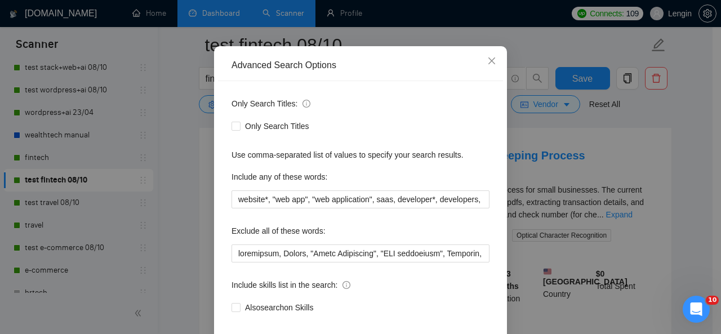
scroll to position [134, 0]
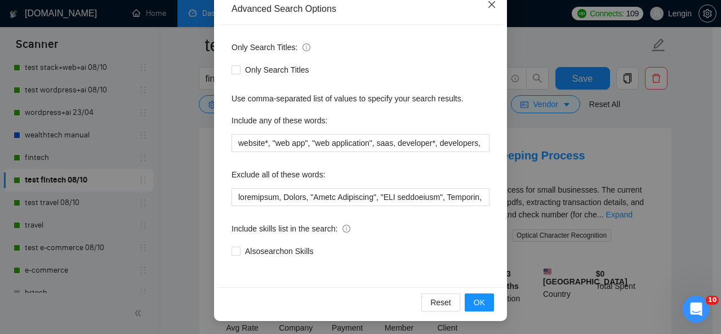
click at [489, 5] on icon "close" at bounding box center [492, 4] width 7 height 7
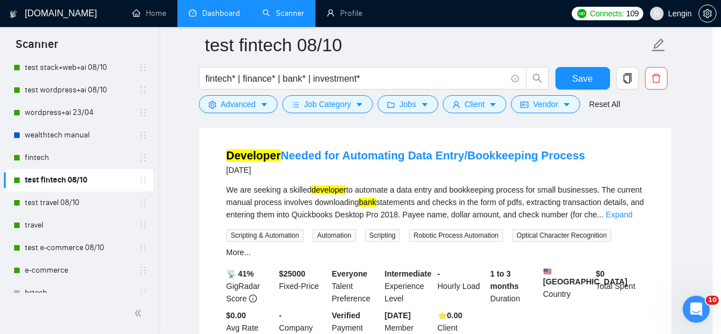
scroll to position [78, 0]
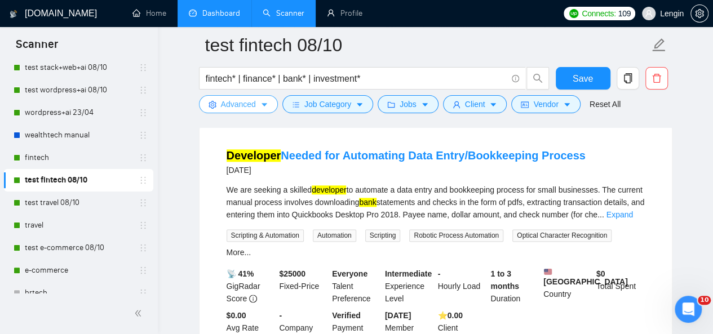
click at [262, 100] on span "caret-down" at bounding box center [264, 104] width 8 height 8
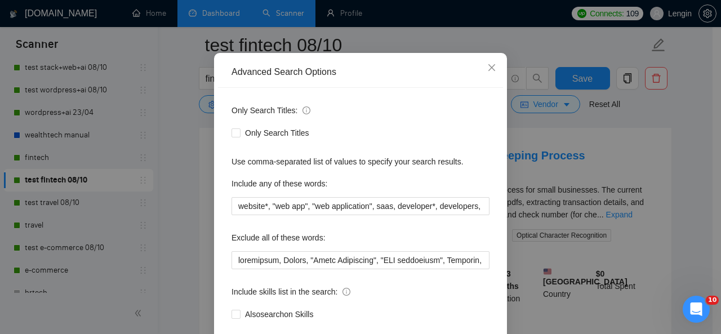
scroll to position [72, 0]
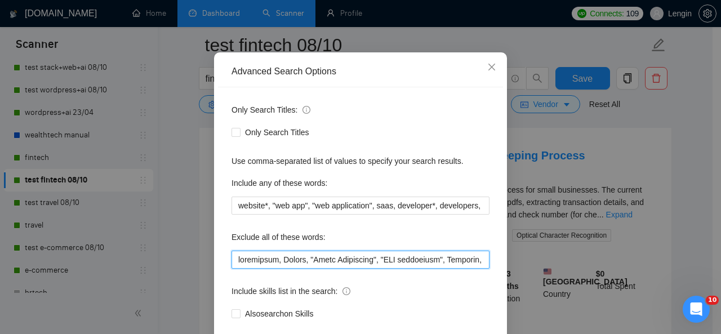
click at [232, 262] on input "text" at bounding box center [361, 260] width 258 height 18
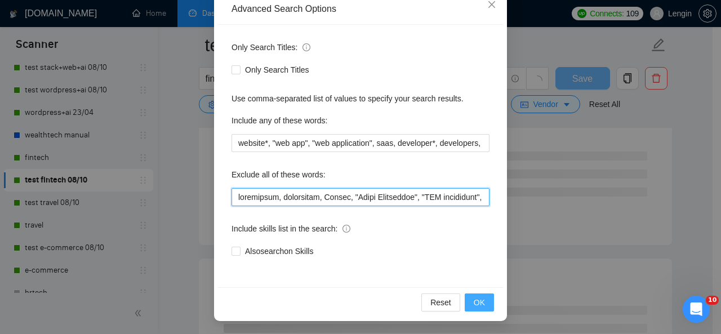
type input "loremipsum, dolorsitam, Consec, "Adipi Elitseddoe", "TEM incididunt", Utlabore,…"
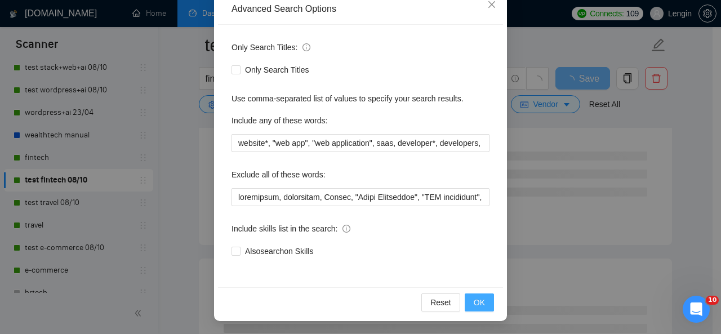
click at [474, 301] on span "OK" at bounding box center [479, 302] width 11 height 12
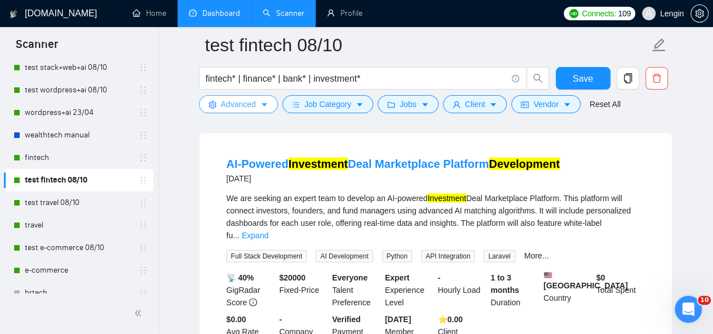
scroll to position [1101, 0]
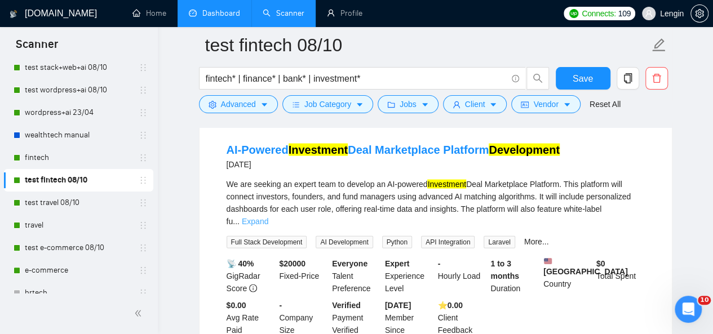
click at [268, 217] on link "Expand" at bounding box center [255, 221] width 26 height 9
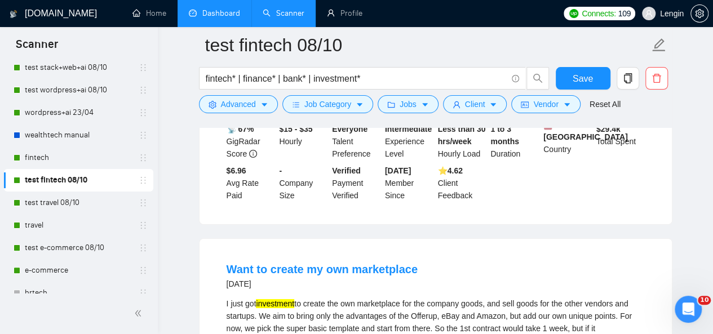
scroll to position [1976, 0]
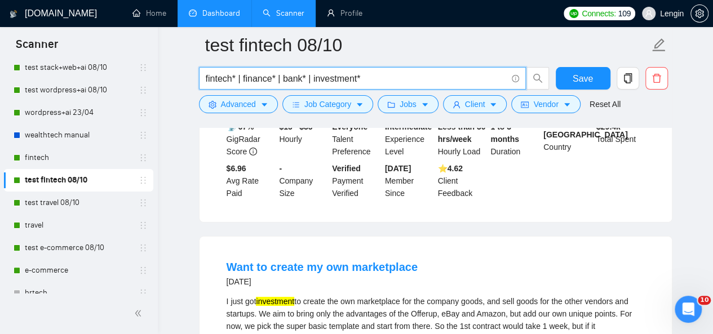
drag, startPoint x: 370, startPoint y: 77, endPoint x: 305, endPoint y: 74, distance: 65.4
click at [305, 74] on input "fintech* | finance* | bank* | investment*" at bounding box center [356, 79] width 301 height 14
click at [446, 81] on input "fintech* | finance* | bank* | investment*" at bounding box center [356, 79] width 301 height 14
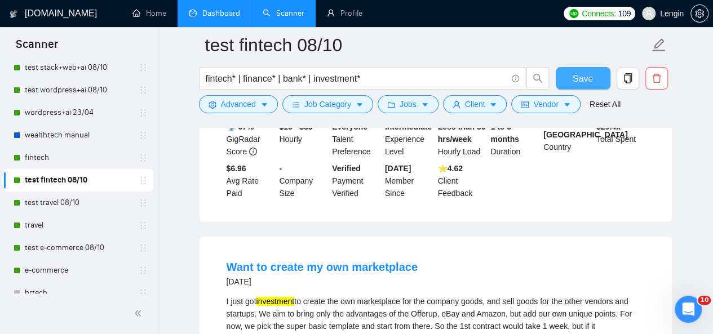
click at [584, 82] on span "Save" at bounding box center [583, 79] width 20 height 14
click at [584, 82] on span "Save" at bounding box center [589, 79] width 20 height 14
click at [43, 160] on link "fintech" at bounding box center [78, 158] width 107 height 23
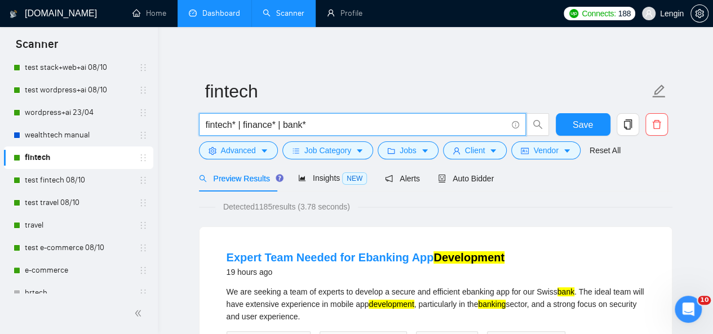
click at [338, 123] on input "fintech* | finance* | bank*" at bounding box center [356, 125] width 301 height 14
paste input "| investment*"
type input "fintech* | finance* | bank* | investment*"
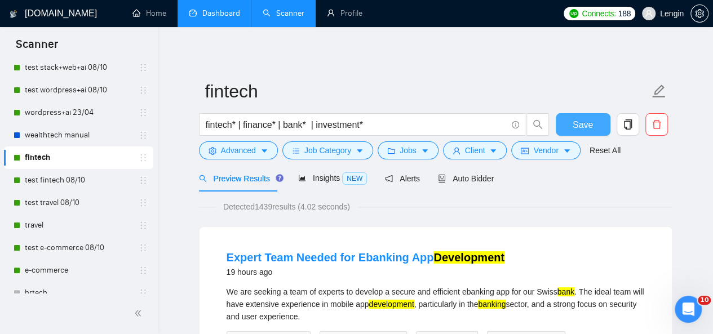
click at [584, 122] on span "Save" at bounding box center [583, 125] width 20 height 14
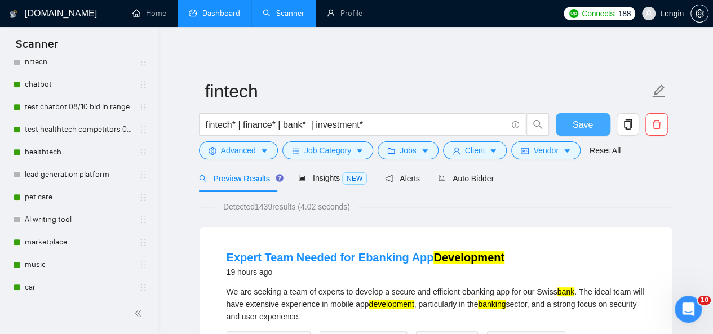
scroll to position [315, 0]
click at [215, 18] on link "Dashboard" at bounding box center [214, 13] width 51 height 10
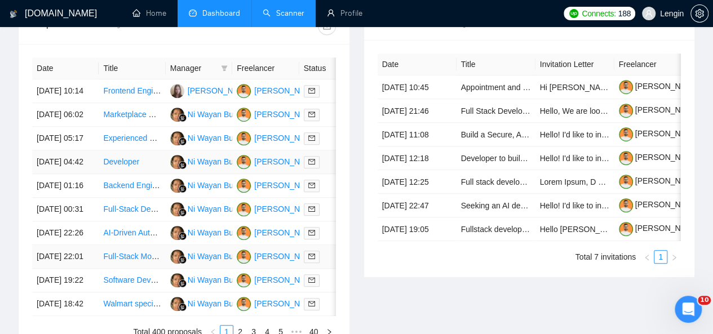
scroll to position [470, 0]
click at [145, 125] on td "Marketplace WordPress Template Customization" at bounding box center [132, 116] width 67 height 24
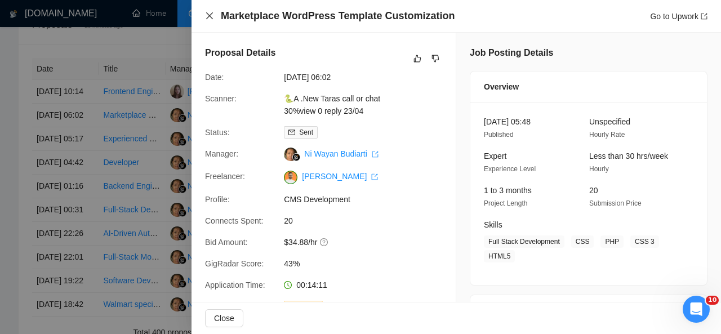
click at [209, 17] on icon "close" at bounding box center [209, 15] width 7 height 7
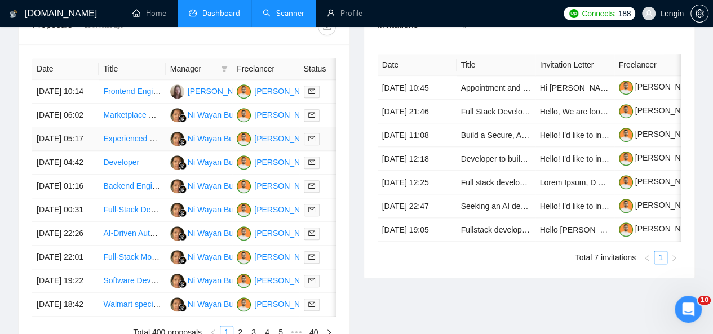
scroll to position [491, 0]
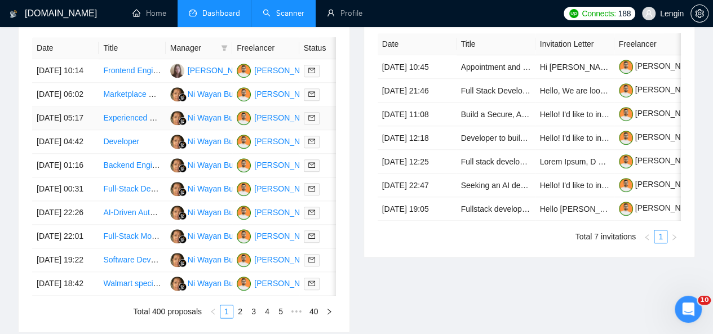
click at [132, 130] on td "Experienced Full Stack WordPress Developer Needed for Ongoing Website Developme…" at bounding box center [132, 119] width 67 height 24
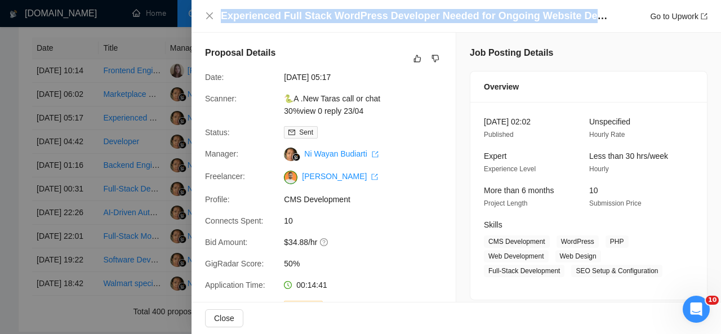
drag, startPoint x: 222, startPoint y: 16, endPoint x: 597, endPoint y: 19, distance: 374.8
click at [597, 19] on h4 "Experienced Full Stack WordPress Developer Needed for Ongoing Website Developme…" at bounding box center [415, 16] width 389 height 14
copy h4 "Experienced Full Stack WordPress Developer Needed for Ongoing Website Develo"
click at [212, 19] on icon "close" at bounding box center [209, 15] width 7 height 7
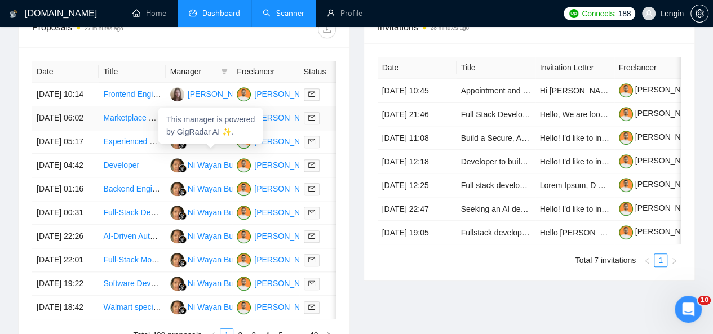
scroll to position [467, 0]
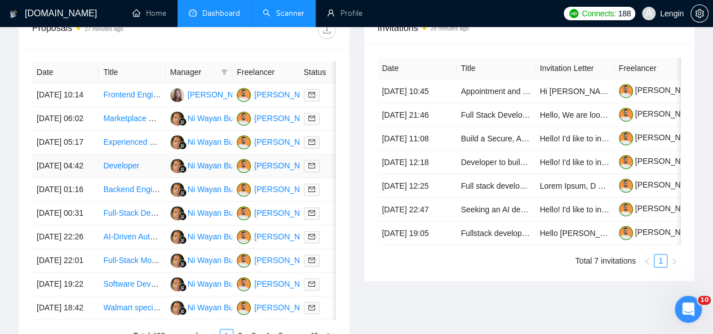
click at [147, 178] on td "Developer" at bounding box center [132, 166] width 67 height 24
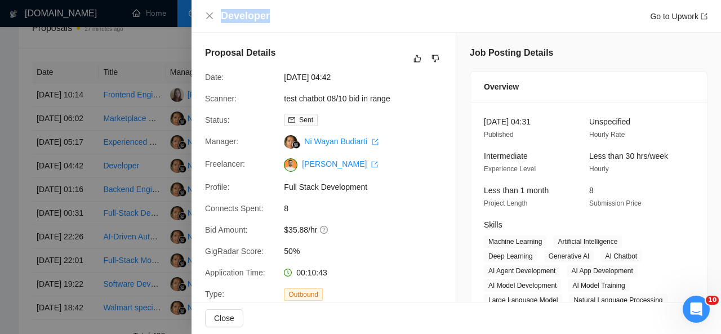
drag, startPoint x: 267, startPoint y: 17, endPoint x: 218, endPoint y: 17, distance: 49.0
click at [218, 17] on div "Developer Go to Upwork" at bounding box center [456, 16] width 503 height 14
click at [210, 14] on icon "close" at bounding box center [209, 15] width 9 height 9
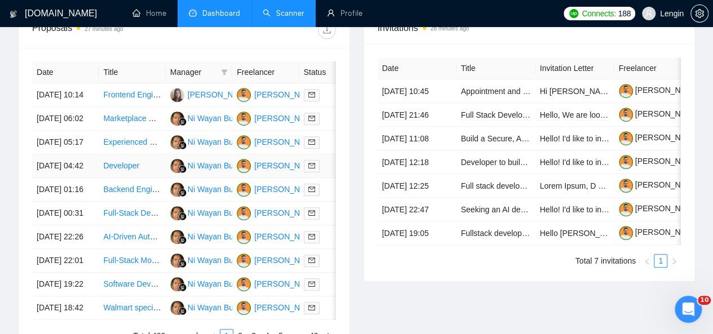
click at [152, 178] on td "Developer" at bounding box center [132, 166] width 67 height 24
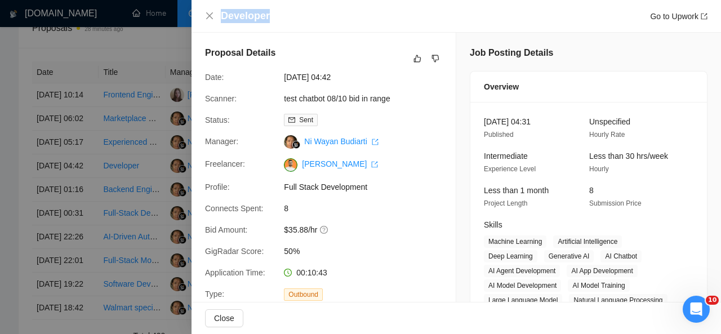
drag, startPoint x: 272, startPoint y: 12, endPoint x: 219, endPoint y: 14, distance: 52.4
click at [219, 14] on div "Developer Go to Upwork" at bounding box center [456, 16] width 503 height 14
copy h4 "Developer"
click at [207, 17] on icon "close" at bounding box center [209, 15] width 9 height 9
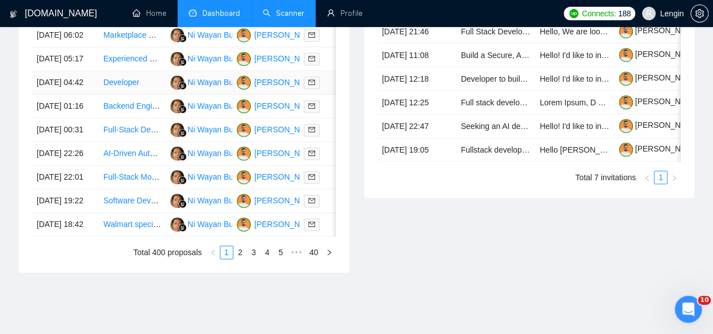
scroll to position [556, 0]
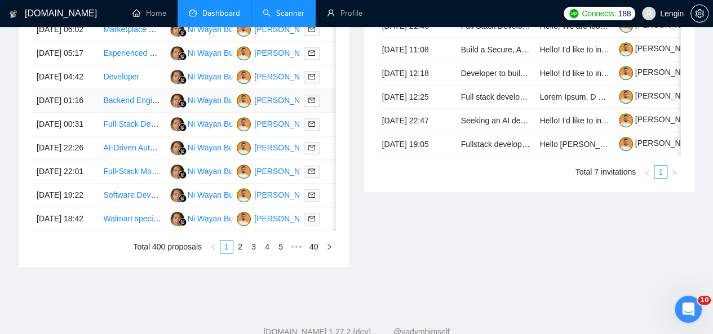
click at [157, 113] on td "Backend Engineer – LLM Infrastructure & Chat Interfaces;" at bounding box center [132, 101] width 67 height 24
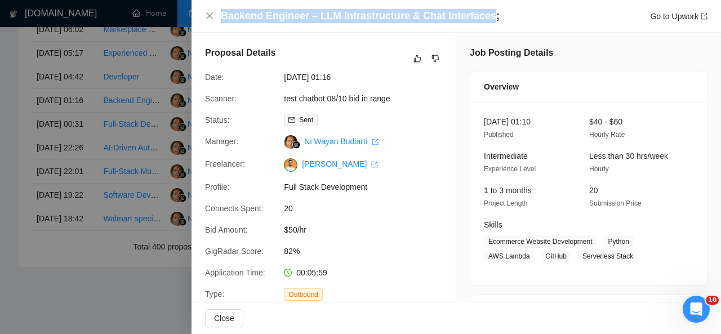
drag, startPoint x: 480, startPoint y: 17, endPoint x: 182, endPoint y: 8, distance: 298.3
click at [182, 8] on div "Backend Engineer – LLM Infrastructure & Chat Interfaces; Go to Upwork Proposal …" at bounding box center [360, 167] width 721 height 334
copy div "Backend Engineer – LLM Infrastructure & Chat Interfaces"
click at [209, 16] on icon "close" at bounding box center [209, 15] width 7 height 7
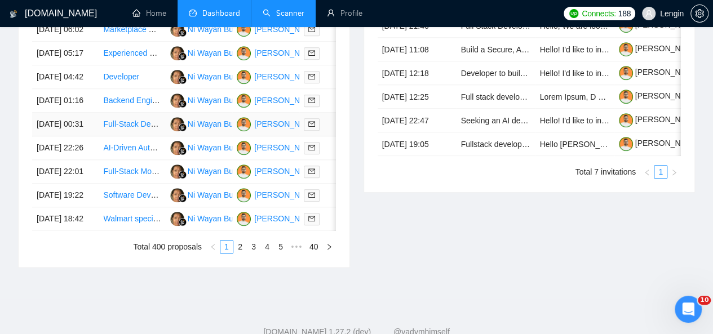
click at [147, 136] on td "Full-Stack Developer (Next.js / React / AI) | Help Build the Next Evolution of …" at bounding box center [132, 125] width 67 height 24
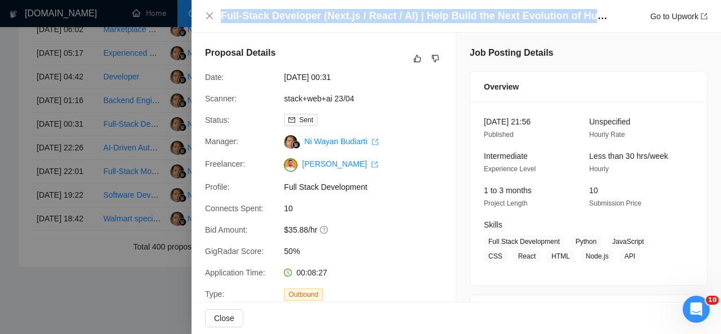
drag, startPoint x: 221, startPoint y: 11, endPoint x: 598, endPoint y: 16, distance: 377.1
click at [598, 16] on h4 "Full-Stack Developer (Next.js / React / AI) | Help Build the Next Evolution of …" at bounding box center [415, 16] width 389 height 14
copy h4 "Full-Stack Developer (Next.js / React / AI) | Help Build the Next Evolution of …"
click at [213, 15] on icon "close" at bounding box center [209, 15] width 9 height 9
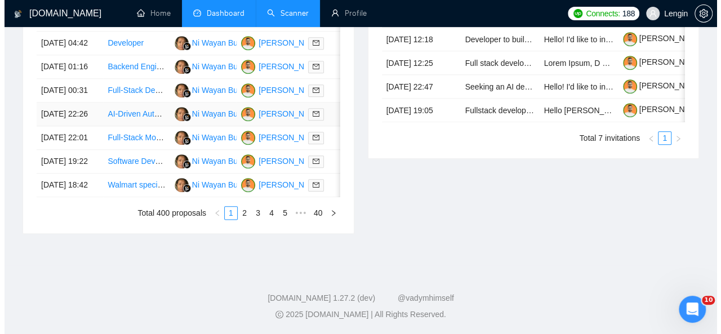
scroll to position [630, 0]
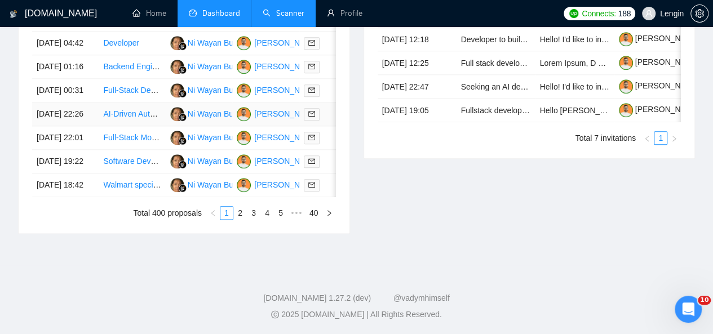
click at [119, 126] on td "AI-Driven Automation System Development" at bounding box center [132, 115] width 67 height 24
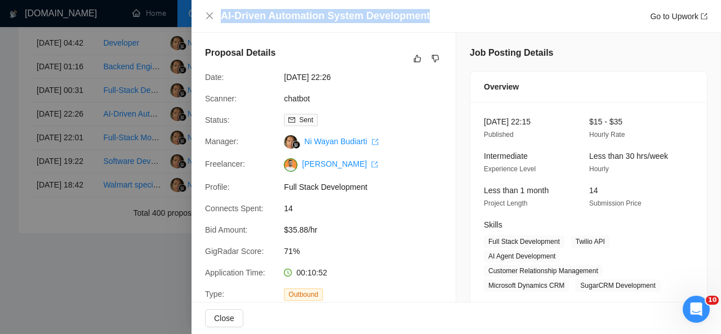
drag, startPoint x: 428, startPoint y: 12, endPoint x: 223, endPoint y: 14, distance: 205.2
click at [223, 14] on div "AI-Driven Automation System Development Go to Upwork" at bounding box center [464, 16] width 487 height 14
copy h4 "AI-Driven Automation System Development"
click at [213, 17] on icon "close" at bounding box center [209, 15] width 9 height 9
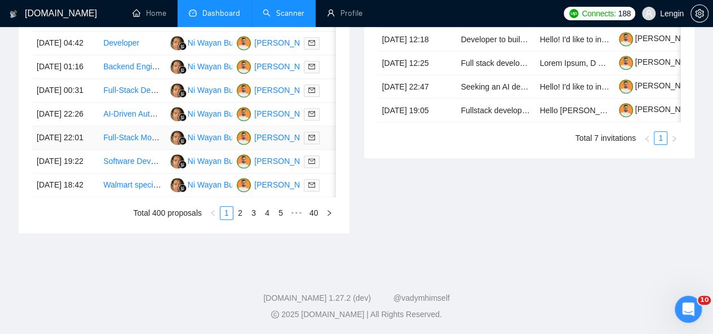
click at [139, 150] on td "Full-Stack Mobile Developer (React Native + Node.js) for AI-Driven Gig Marketpl…" at bounding box center [132, 138] width 67 height 24
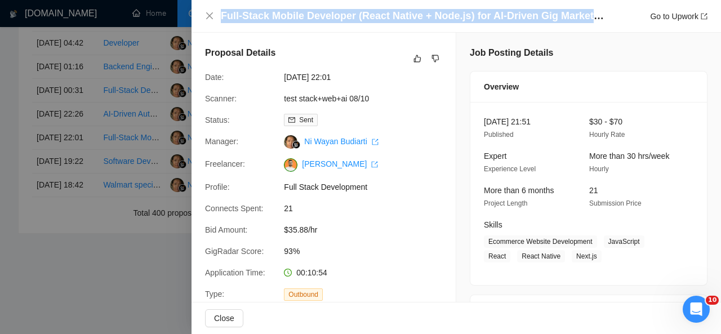
drag, startPoint x: 222, startPoint y: 17, endPoint x: 601, endPoint y: 14, distance: 378.8
click at [601, 14] on h4 "Full-Stack Mobile Developer (React Native + Node.js) for AI-Driven Gig Marketpl…" at bounding box center [415, 16] width 389 height 14
copy h4 "Full-Stack Mobile Developer (React Native + Node.js) for AI-Driven Gig Marketpl…"
click at [212, 14] on icon "close" at bounding box center [209, 15] width 7 height 7
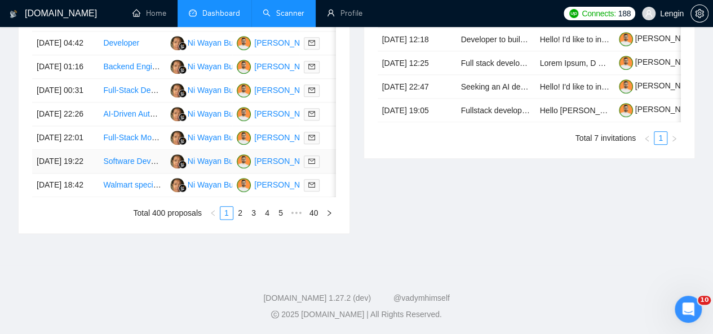
click at [141, 174] on td "Software Developer for Zendesk App" at bounding box center [132, 162] width 67 height 24
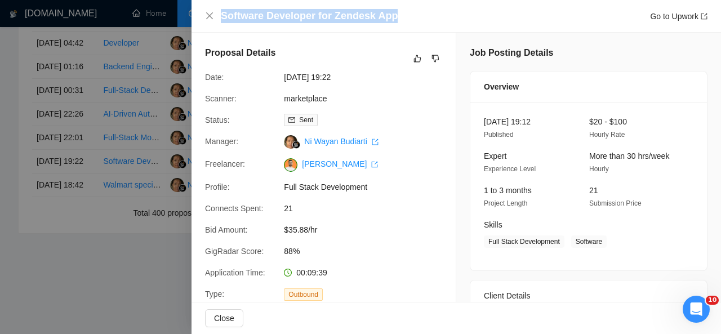
drag, startPoint x: 391, startPoint y: 16, endPoint x: 225, endPoint y: 7, distance: 166.0
click at [225, 7] on div "Software Developer for Zendesk App Go to Upwork" at bounding box center [457, 16] width 530 height 33
copy h4 "Software Developer for Zendesk App"
click at [212, 14] on icon "close" at bounding box center [209, 15] width 9 height 9
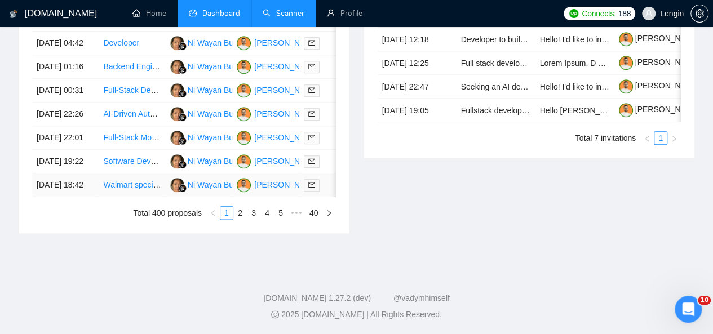
click at [143, 197] on td "Walmart specialist needed" at bounding box center [132, 186] width 67 height 24
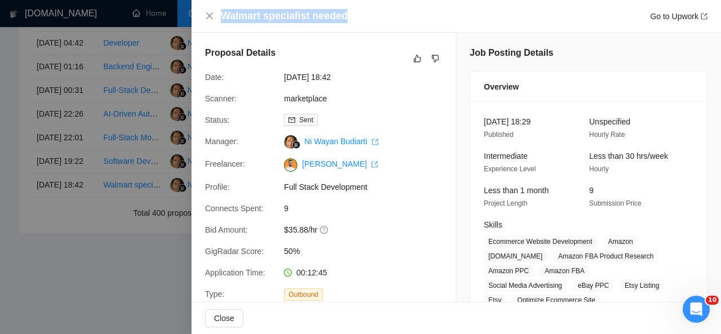
drag, startPoint x: 348, startPoint y: 16, endPoint x: 224, endPoint y: 10, distance: 124.2
click at [224, 10] on div "Walmart specialist needed Go to Upwork" at bounding box center [464, 16] width 487 height 14
copy h4 "Walmart specialist needed"
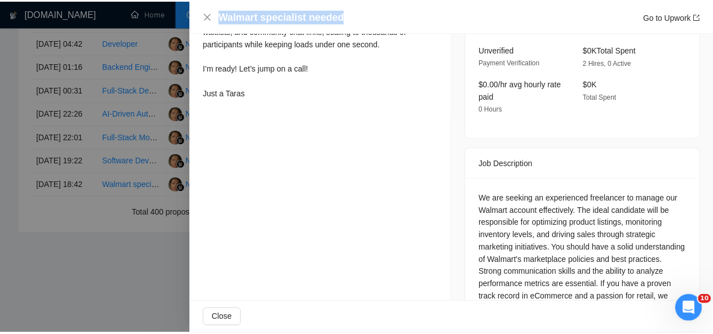
scroll to position [463, 0]
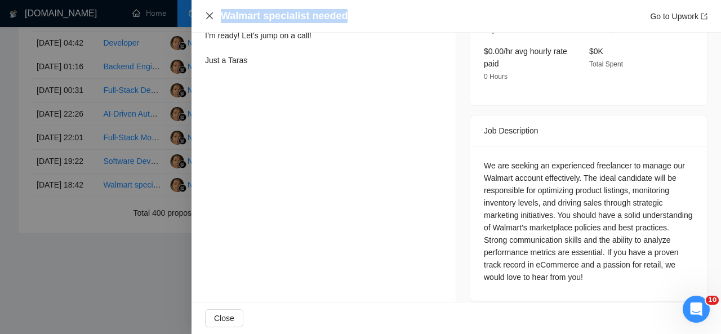
click at [205, 16] on icon "close" at bounding box center [209, 15] width 9 height 9
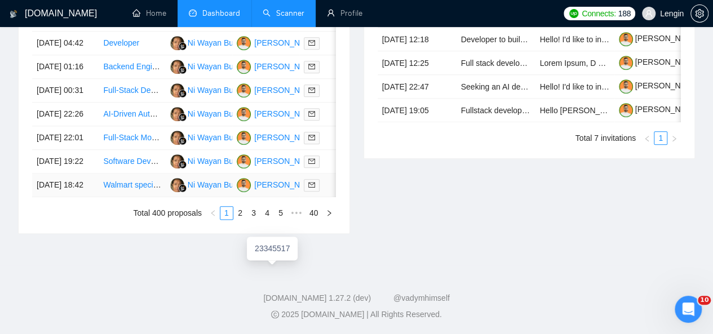
scroll to position [622, 0]
click at [240, 219] on link "2" at bounding box center [240, 213] width 12 height 12
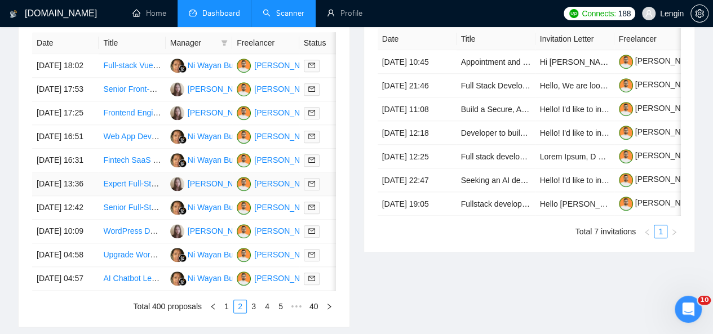
scroll to position [494, 0]
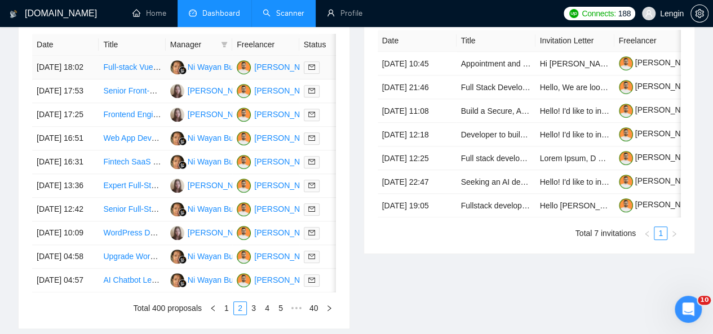
click at [131, 64] on td "Full-stack Vue.js Developer for E-commerce Project" at bounding box center [132, 68] width 67 height 24
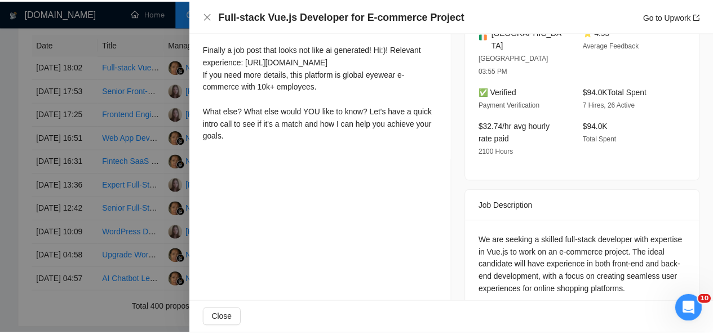
scroll to position [0, 0]
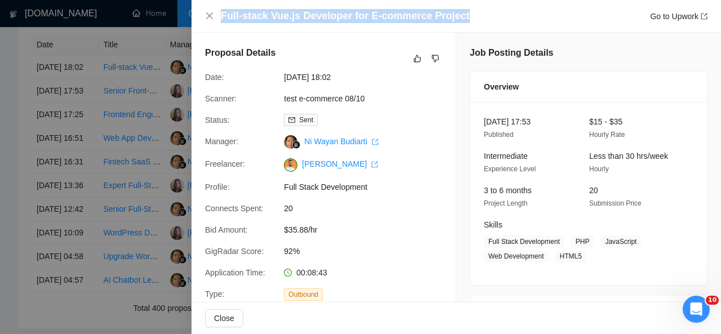
drag, startPoint x: 461, startPoint y: 13, endPoint x: 231, endPoint y: 4, distance: 230.1
click at [231, 4] on div "Full-stack Vue.js Developer for E-commerce Project Go to Upwork" at bounding box center [457, 16] width 530 height 33
copy h4 "Full-stack Vue.js Developer for E-commerce Project"
click at [211, 15] on icon "close" at bounding box center [209, 15] width 7 height 7
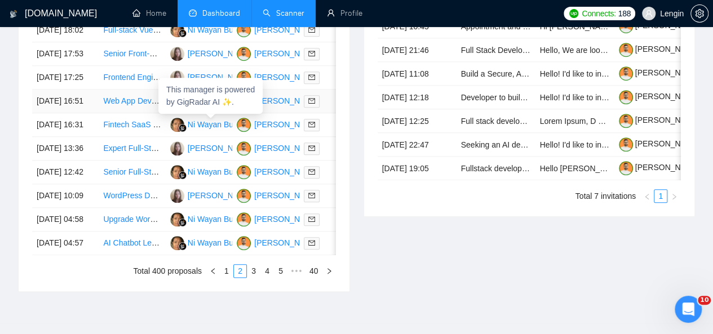
scroll to position [536, 0]
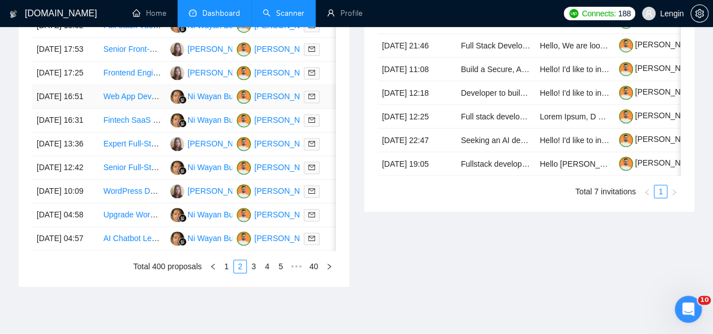
click at [138, 109] on td "Web App Development for Bilingual Medical Triage Translator (Travelers in [GEOG…" at bounding box center [132, 97] width 67 height 24
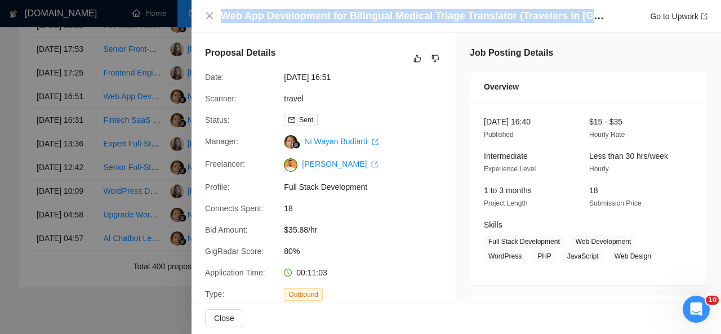
drag, startPoint x: 600, startPoint y: 13, endPoint x: 222, endPoint y: 10, distance: 378.2
click at [222, 10] on div "Web App Development for Bilingual Medical Triage Translator (Travelers in [GEOG…" at bounding box center [464, 16] width 487 height 14
click at [208, 15] on icon "close" at bounding box center [209, 15] width 7 height 7
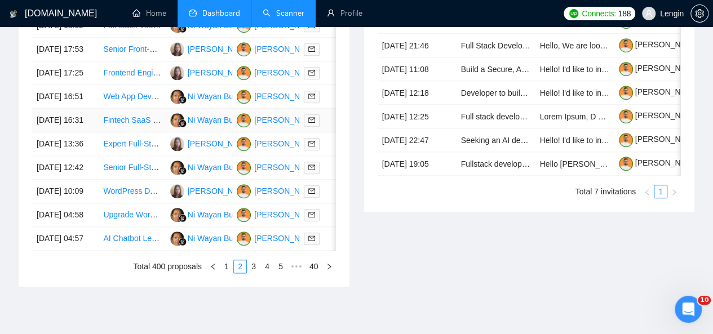
click at [140, 132] on td "Fintech SaaS Dashboard Development Assistance" at bounding box center [132, 121] width 67 height 24
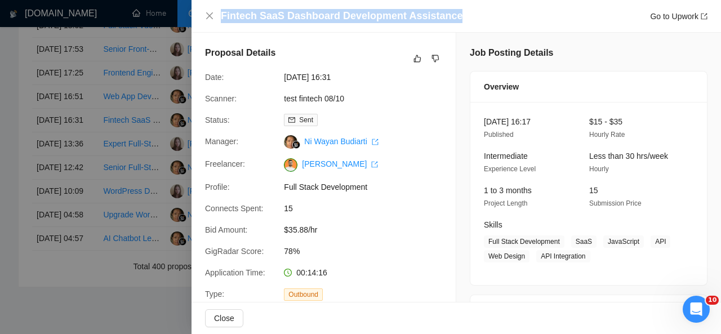
drag, startPoint x: 450, startPoint y: 14, endPoint x: 222, endPoint y: 17, distance: 228.9
click at [222, 17] on div "Fintech SaaS Dashboard Development Assistance Go to Upwork" at bounding box center [464, 16] width 487 height 14
click at [209, 11] on button "Close" at bounding box center [209, 16] width 9 height 10
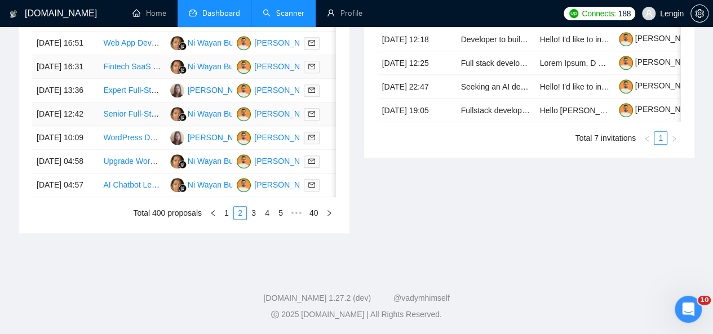
scroll to position [641, 0]
click at [139, 122] on td "Senior Full-Stack Engineer (Next.js + TypeScript) - Remote" at bounding box center [132, 115] width 67 height 24
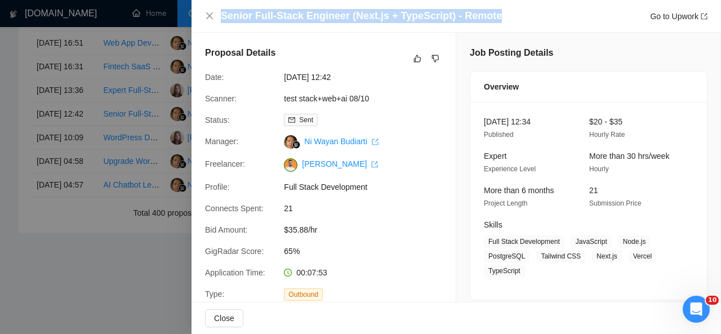
drag, startPoint x: 490, startPoint y: 12, endPoint x: 222, endPoint y: 12, distance: 268.3
click at [222, 12] on div "Senior Full-Stack Engineer (Next.js + TypeScript) - Remote Go to Upwork" at bounding box center [464, 16] width 487 height 14
click at [207, 12] on icon "close" at bounding box center [209, 15] width 9 height 9
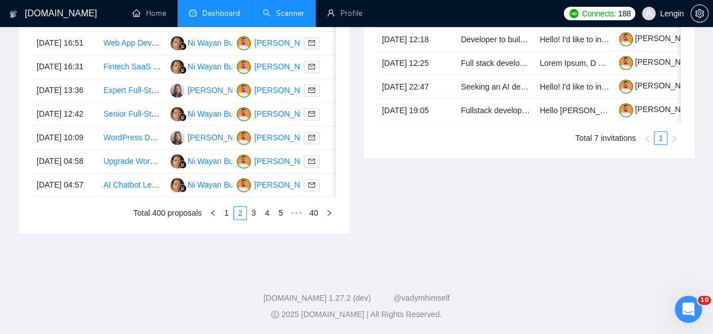
drag, startPoint x: 147, startPoint y: 117, endPoint x: 443, endPoint y: 269, distance: 332.7
click at [443, 234] on div "Invitations 44 minutes ago Date Title Invitation Letter Freelancer Status [DATE…" at bounding box center [530, 61] width 346 height 346
click at [151, 174] on td "Upgrade WordPress blog to full functionality" at bounding box center [132, 162] width 67 height 24
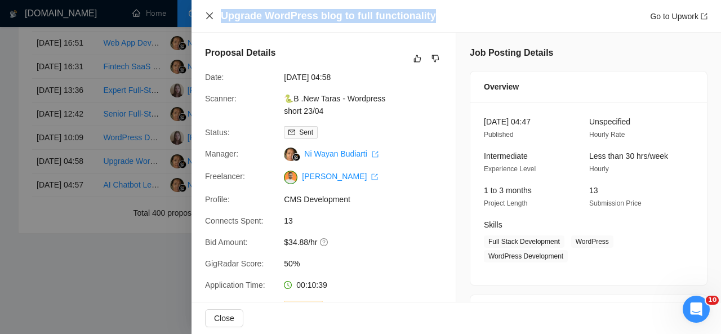
drag, startPoint x: 429, startPoint y: 17, endPoint x: 212, endPoint y: 14, distance: 217.0
click at [212, 14] on div "Upgrade WordPress blog to full functionality Go to Upwork" at bounding box center [456, 16] width 503 height 14
click at [213, 19] on icon "close" at bounding box center [209, 15] width 9 height 9
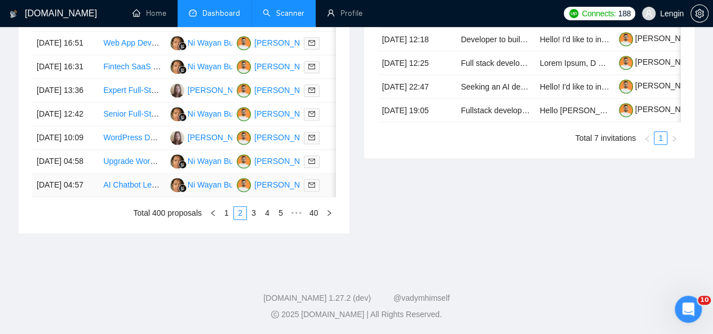
click at [149, 197] on td "AI Chatbot Learning need expert" at bounding box center [132, 186] width 67 height 24
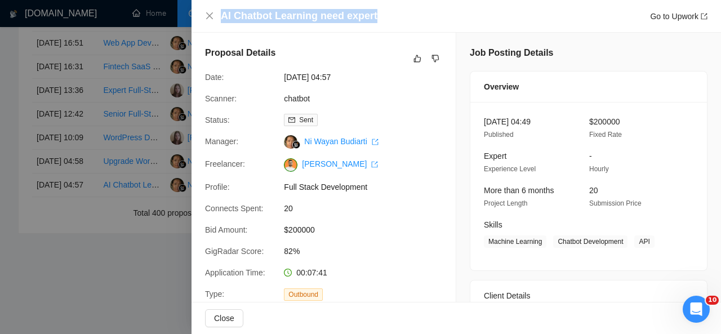
drag, startPoint x: 372, startPoint y: 16, endPoint x: 231, endPoint y: 4, distance: 142.0
click at [231, 4] on div "AI Chatbot Learning need expert Go to Upwork" at bounding box center [457, 16] width 530 height 33
click at [212, 17] on icon "close" at bounding box center [209, 15] width 9 height 9
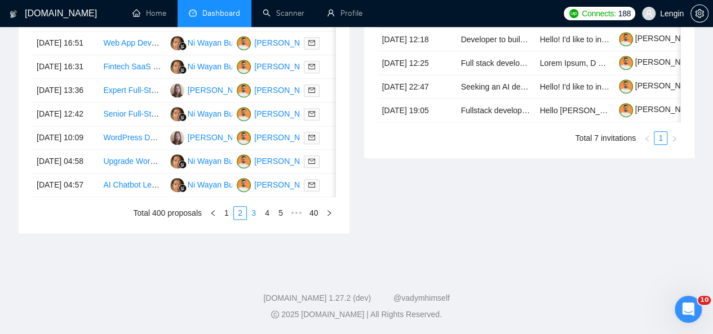
click at [255, 219] on link "3" at bounding box center [253, 213] width 12 height 12
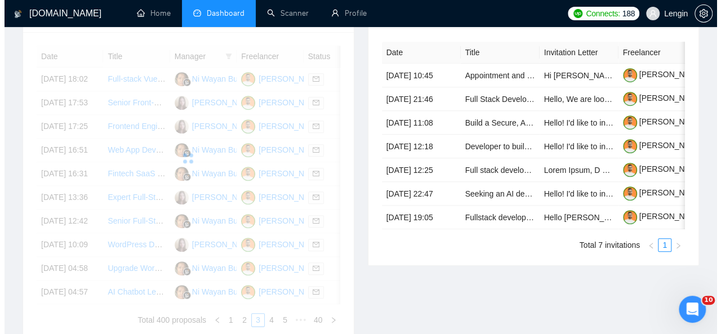
scroll to position [480, 0]
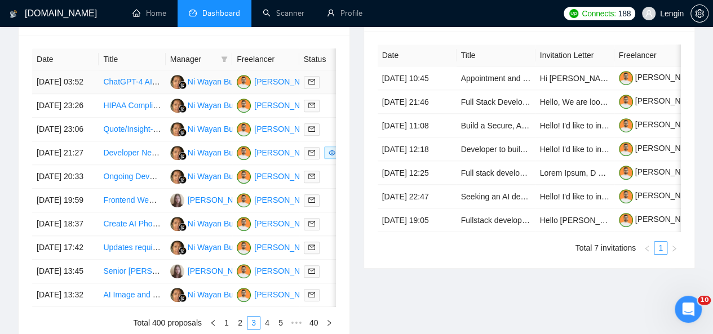
click at [152, 79] on td "ChatGPT-4 AI Shopping Assistant Development" at bounding box center [132, 82] width 67 height 24
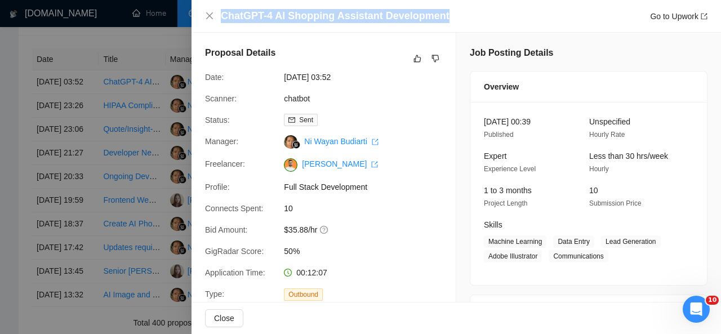
drag, startPoint x: 445, startPoint y: 12, endPoint x: 223, endPoint y: 20, distance: 222.2
click at [223, 20] on div "ChatGPT-4 AI Shopping Assistant Development Go to Upwork" at bounding box center [464, 16] width 487 height 14
click at [211, 17] on icon "close" at bounding box center [209, 15] width 9 height 9
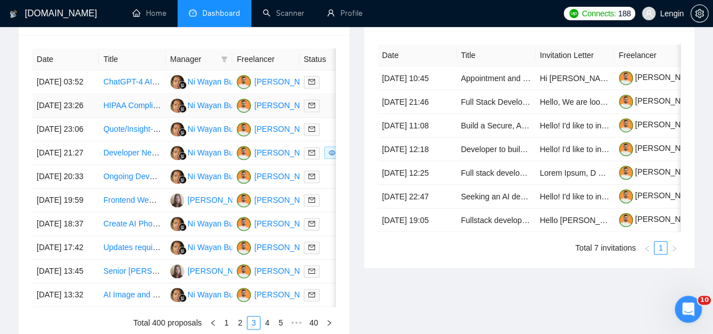
click at [142, 114] on td "HIPAA Compliant Client Portal Development" at bounding box center [132, 106] width 67 height 24
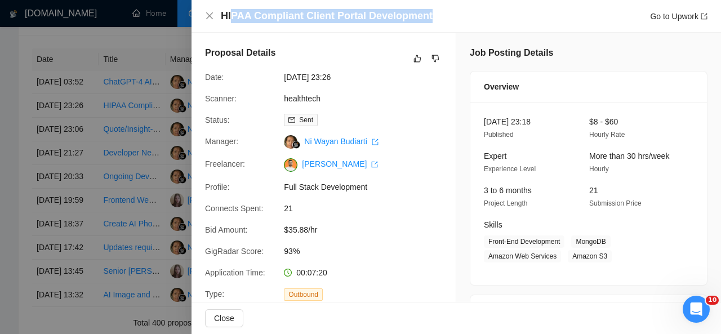
drag, startPoint x: 432, startPoint y: 15, endPoint x: 231, endPoint y: 11, distance: 200.7
click at [231, 11] on div "HIPAA Compliant Client Portal Development Go to Upwork" at bounding box center [464, 16] width 487 height 14
click at [231, 11] on h4 "HIPAA Compliant Client Portal Development" at bounding box center [327, 16] width 212 height 14
drag, startPoint x: 222, startPoint y: 12, endPoint x: 425, endPoint y: 16, distance: 202.9
click at [425, 16] on div "HIPAA Compliant Client Portal Development Go to Upwork" at bounding box center [464, 16] width 487 height 14
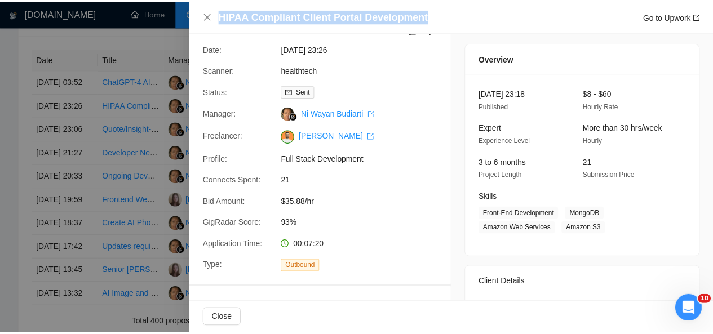
scroll to position [0, 0]
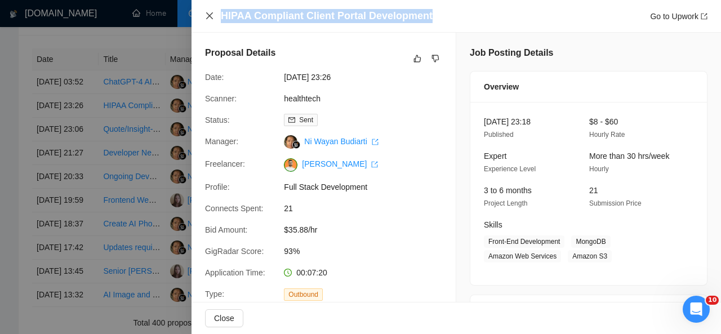
click at [209, 11] on icon "close" at bounding box center [209, 15] width 9 height 9
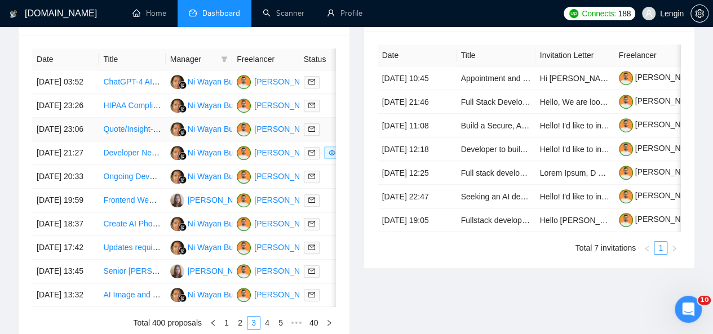
click at [143, 141] on td "Quote/Insight-generating AI Chatbot" at bounding box center [132, 130] width 67 height 24
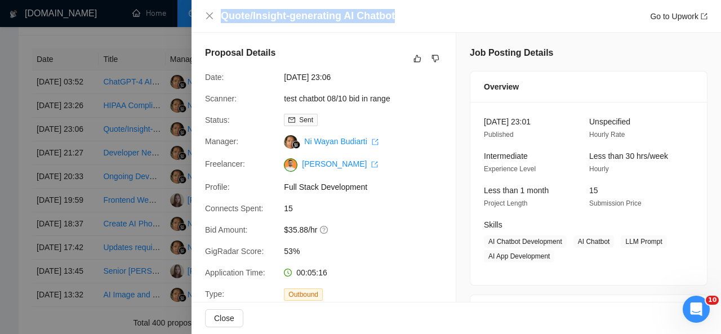
drag, startPoint x: 393, startPoint y: 10, endPoint x: 217, endPoint y: 6, distance: 176.5
click at [217, 6] on div "Quote/Insight-generating AI Chatbot Go to Upwork" at bounding box center [457, 16] width 530 height 33
click at [207, 16] on icon "close" at bounding box center [209, 15] width 9 height 9
